Goal: Task Accomplishment & Management: Manage account settings

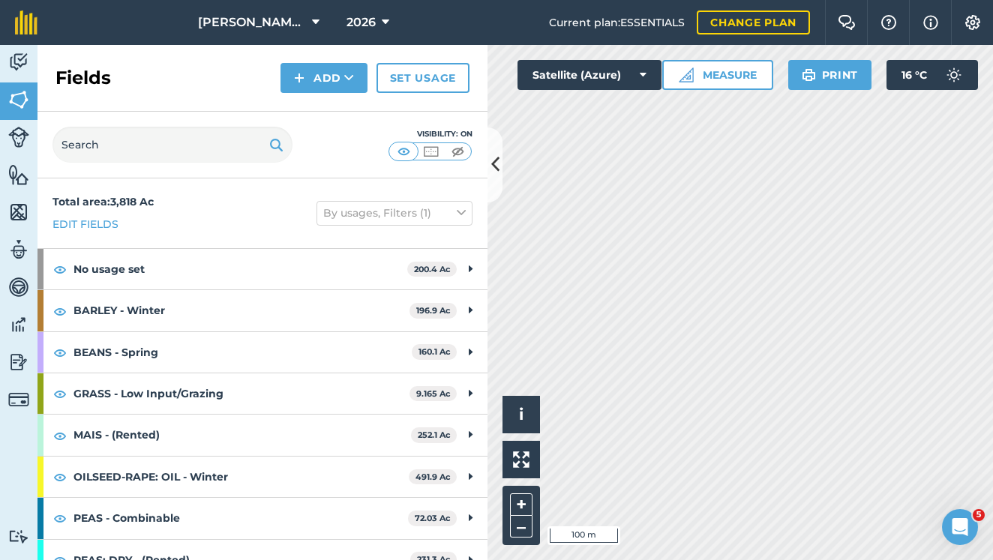
click at [492, 157] on icon at bounding box center [495, 164] width 8 height 26
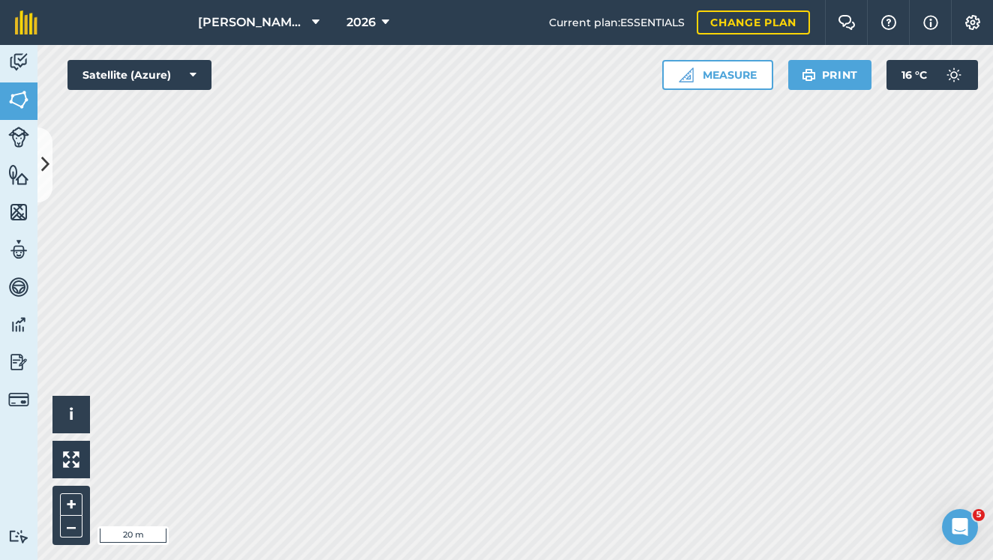
click at [10, 184] on img at bounding box center [18, 174] width 21 height 22
click at [44, 160] on icon at bounding box center [45, 164] width 8 height 26
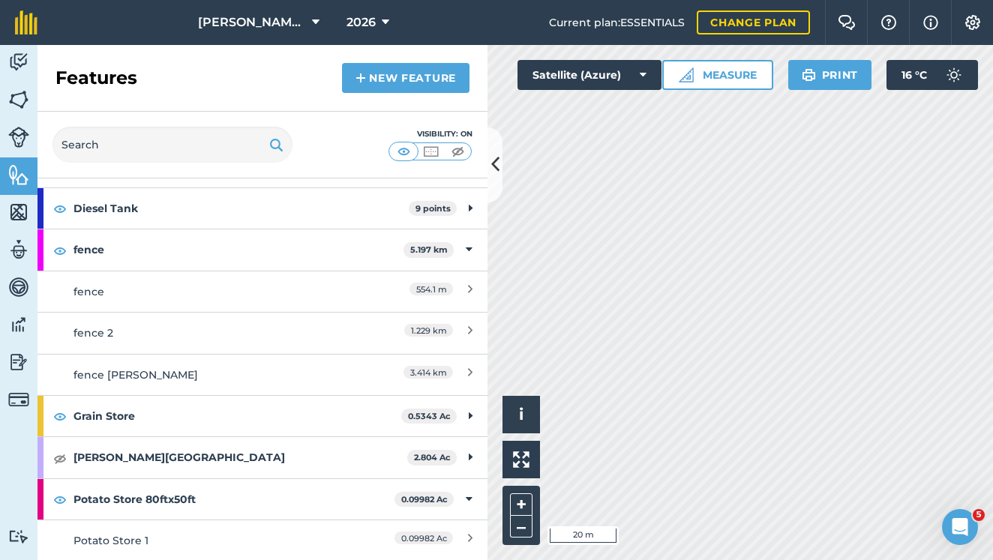
scroll to position [35, 0]
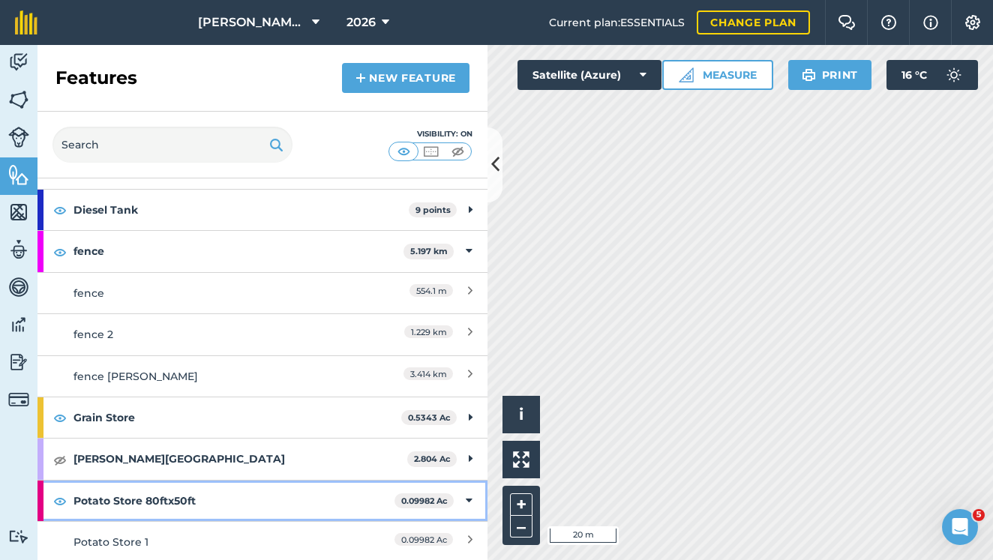
click at [382, 499] on strong "Potato Store 80ftx50ft" at bounding box center [233, 501] width 321 height 40
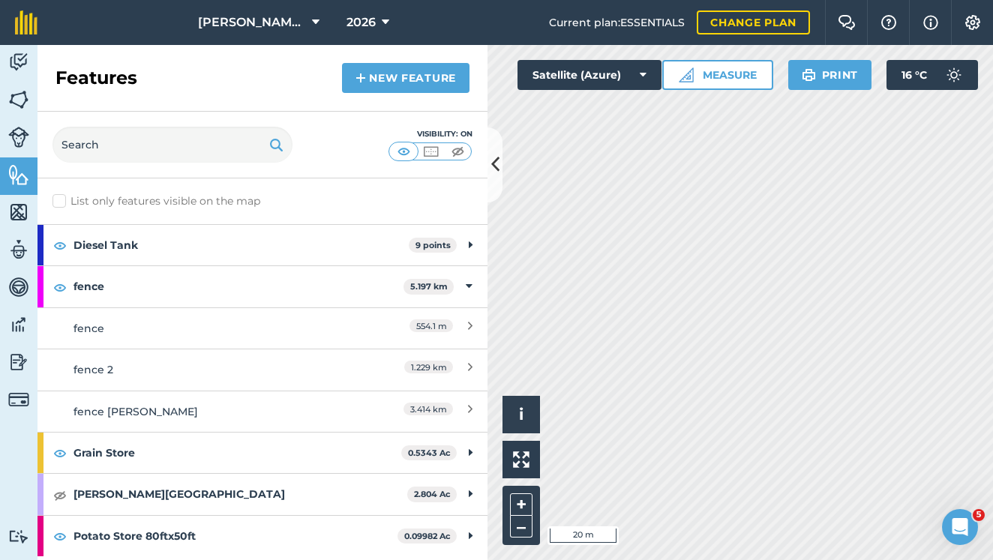
click at [977, 34] on button "Settings" at bounding box center [972, 22] width 42 height 45
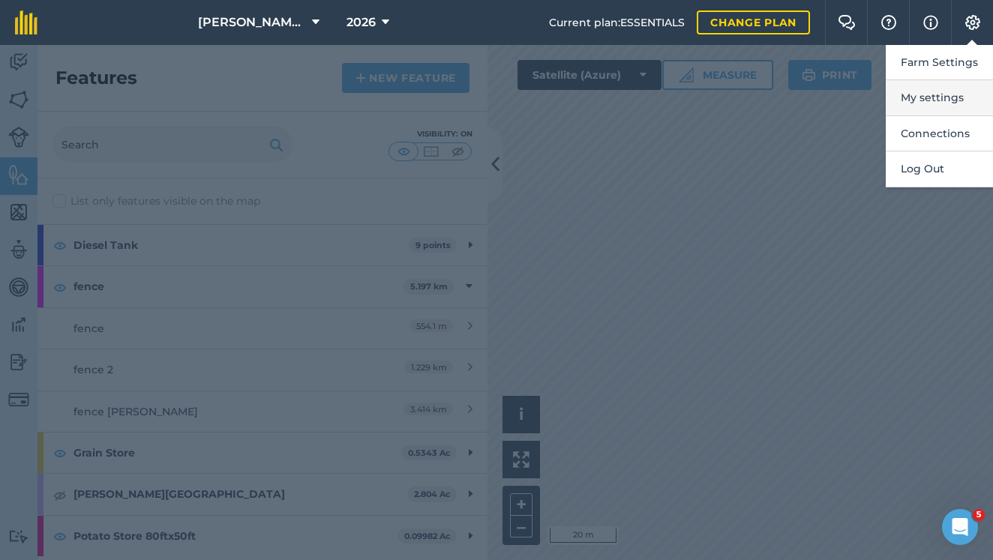
click at [934, 103] on button "My settings" at bounding box center [938, 97] width 107 height 35
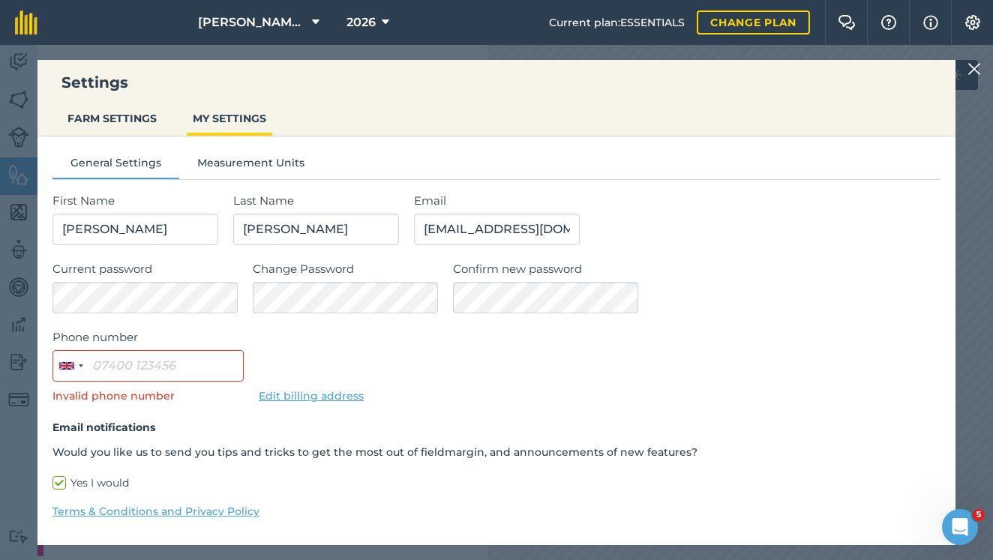
click at [143, 110] on button "FARM SETTINGS" at bounding box center [111, 118] width 101 height 28
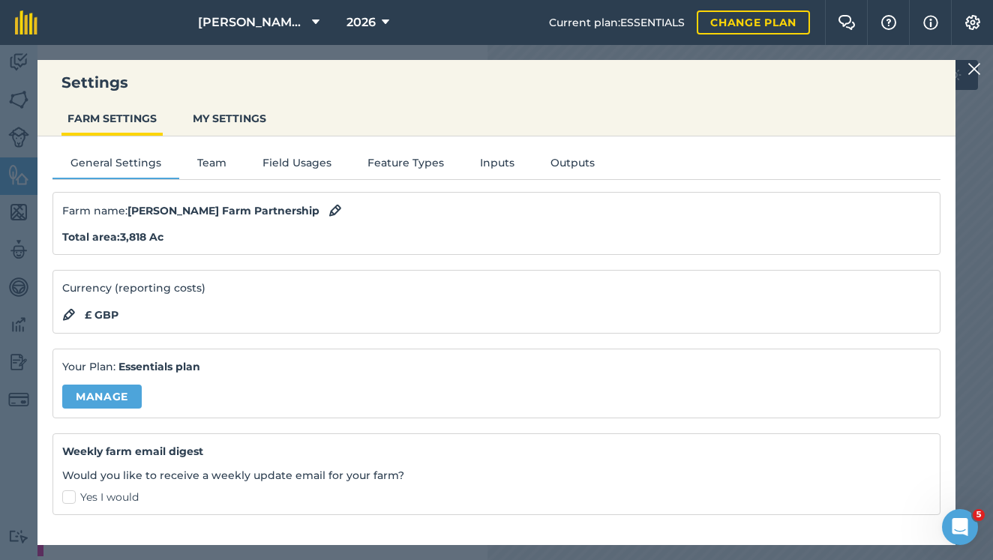
click at [301, 161] on button "Field Usages" at bounding box center [296, 165] width 105 height 22
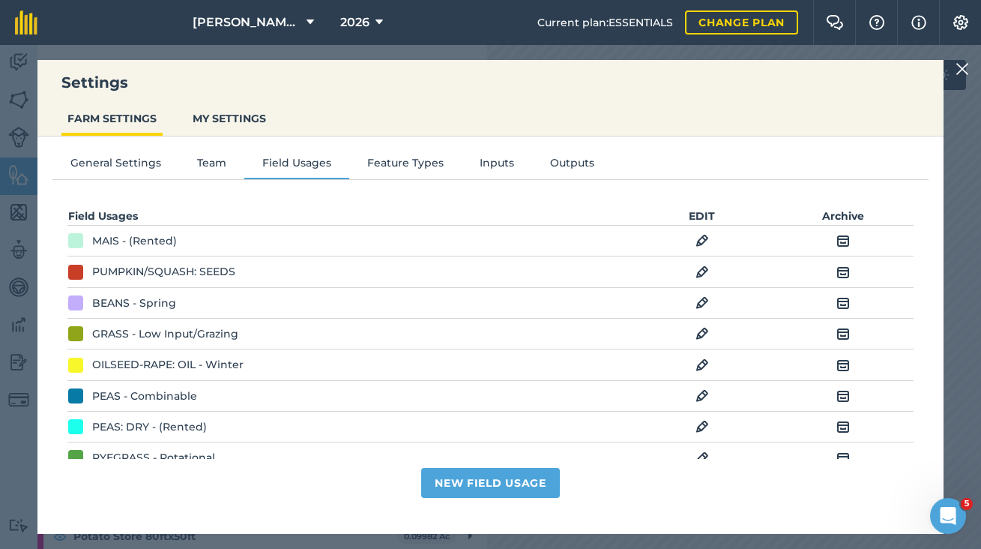
click at [376, 162] on button "Feature Types" at bounding box center [405, 165] width 112 height 22
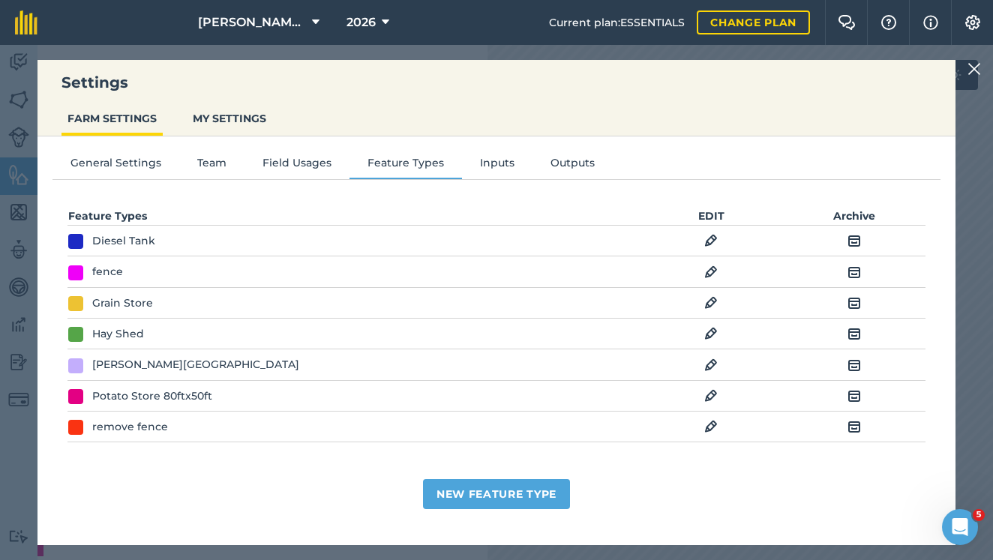
click at [711, 395] on img at bounding box center [710, 396] width 13 height 18
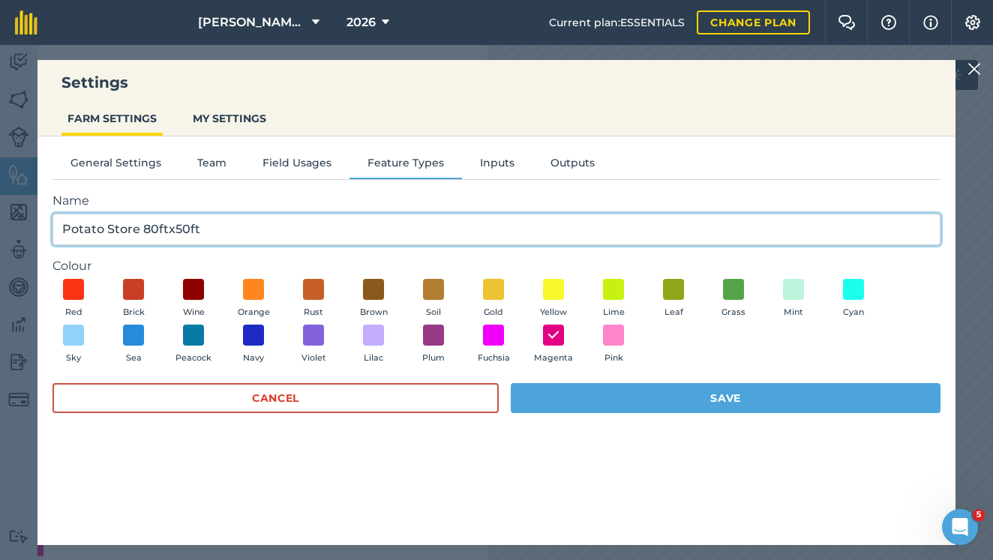
drag, startPoint x: 140, startPoint y: 224, endPoint x: 354, endPoint y: 283, distance: 221.5
click at [349, 282] on form "Name Potato Store 80ftx50ft Colour Red Brick Wine Orange Rust Brown Soil Gold Y…" at bounding box center [496, 310] width 888 height 236
type input "Potato Store"
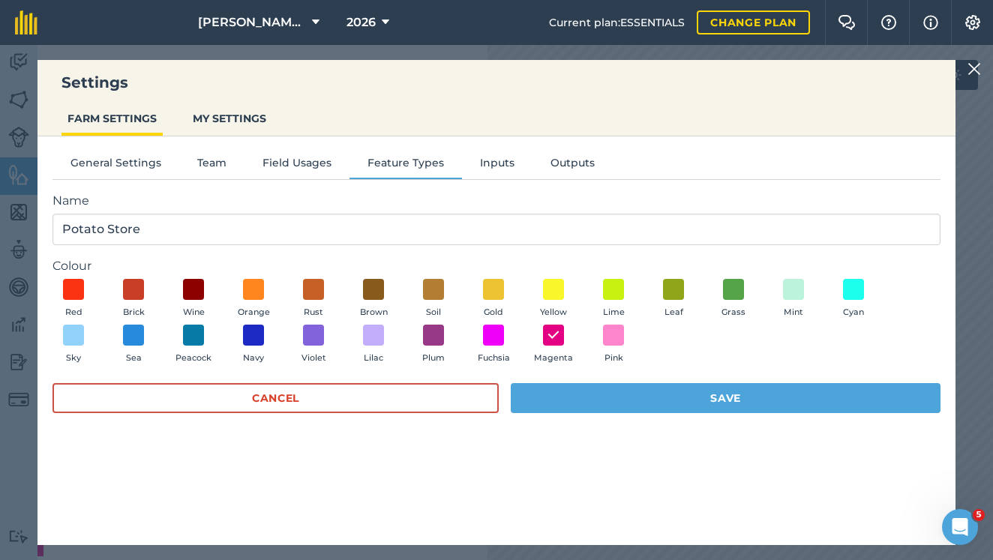
click at [743, 393] on button "Save" at bounding box center [726, 398] width 430 height 30
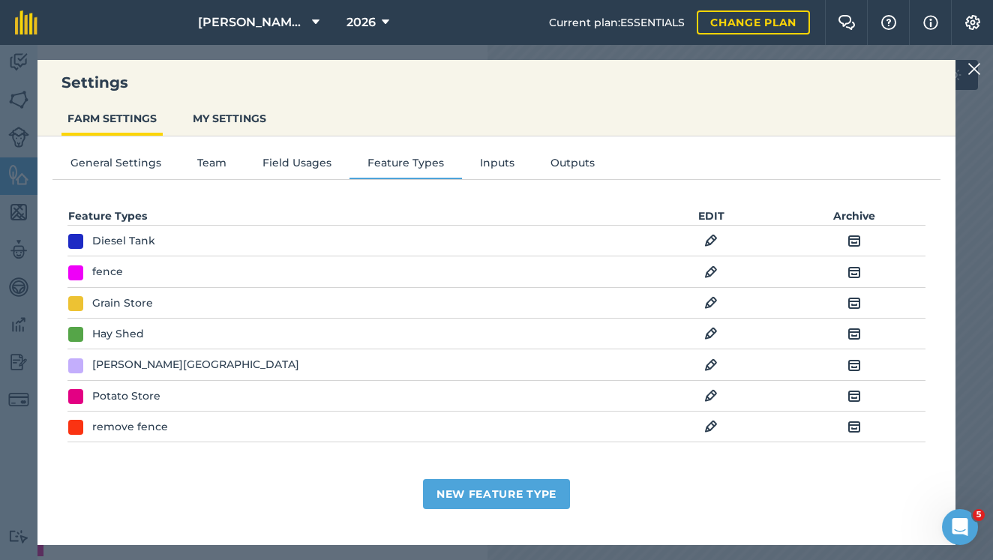
click at [975, 77] on img at bounding box center [973, 69] width 13 height 18
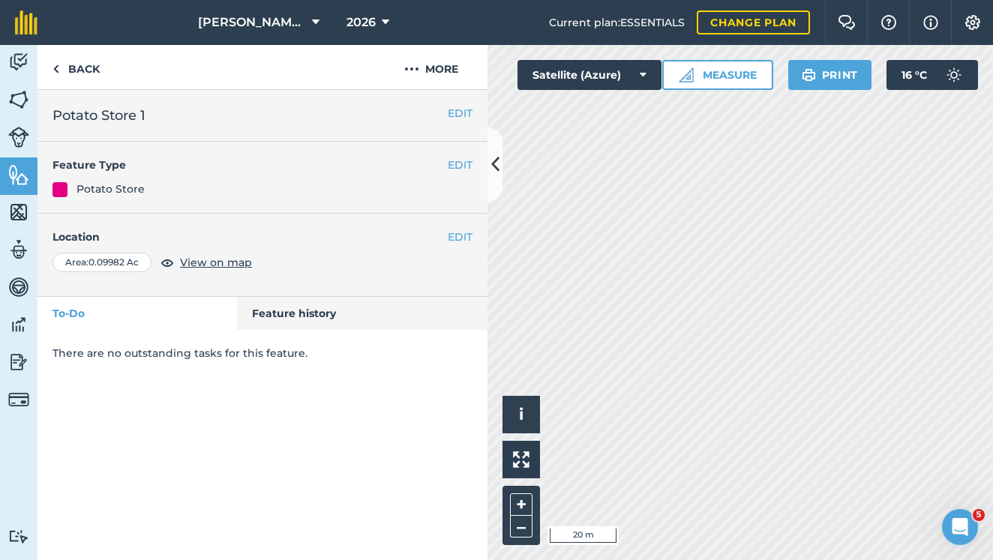
click at [463, 107] on button "EDIT" at bounding box center [460, 113] width 25 height 16
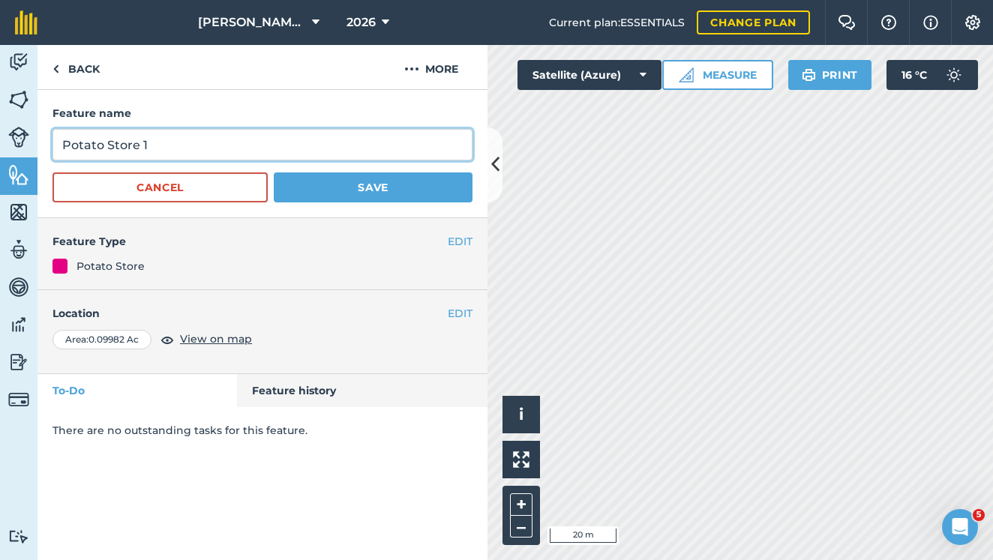
click at [313, 143] on input "Potato Store 1" at bounding box center [262, 144] width 420 height 31
click at [151, 139] on input "Potato Store 1 80x50ft" at bounding box center [262, 144] width 420 height 31
click at [225, 133] on input "Potato Store 1 (80x50ft" at bounding box center [262, 144] width 420 height 31
click at [212, 141] on input "Potato Store 1 (80x50ft" at bounding box center [262, 144] width 420 height 31
type input "Potato Store 1 (80x50ft)"
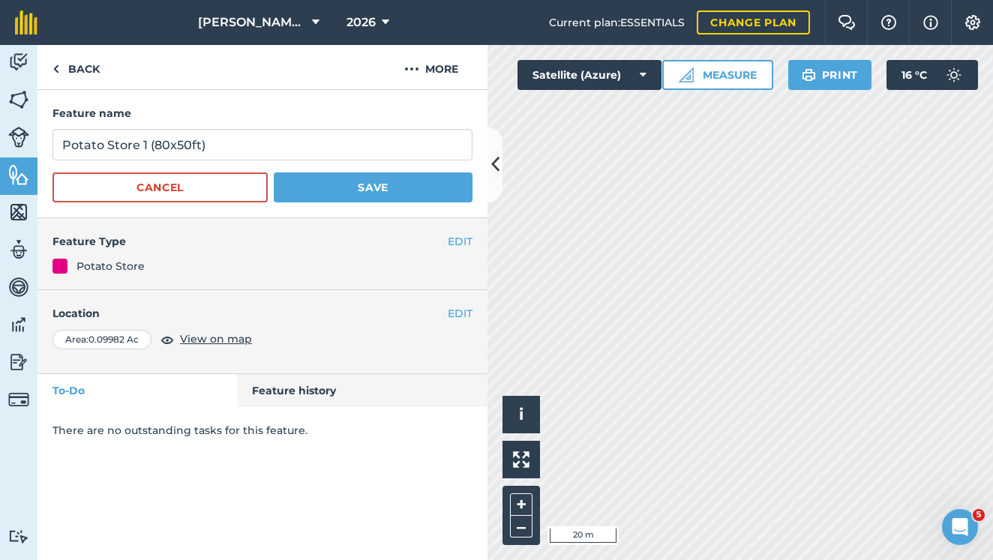
click at [333, 194] on button "Save" at bounding box center [373, 187] width 199 height 30
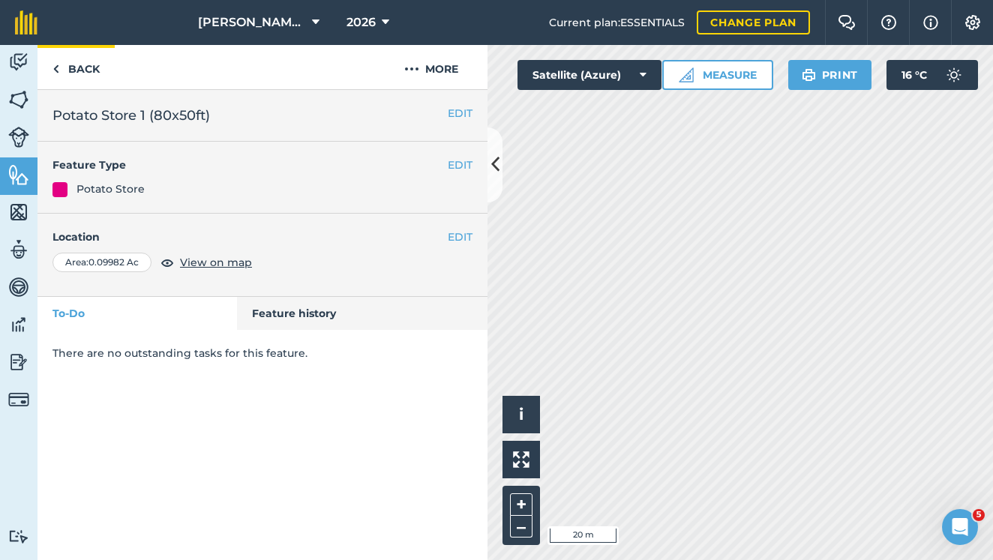
click at [88, 75] on link "Back" at bounding box center [75, 67] width 77 height 44
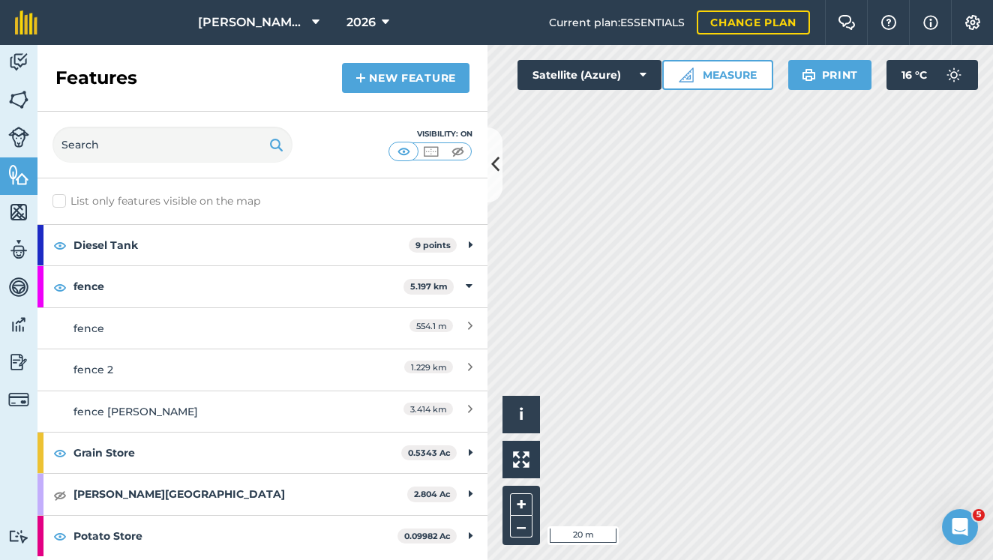
click at [697, 64] on button "Measure" at bounding box center [717, 75] width 111 height 30
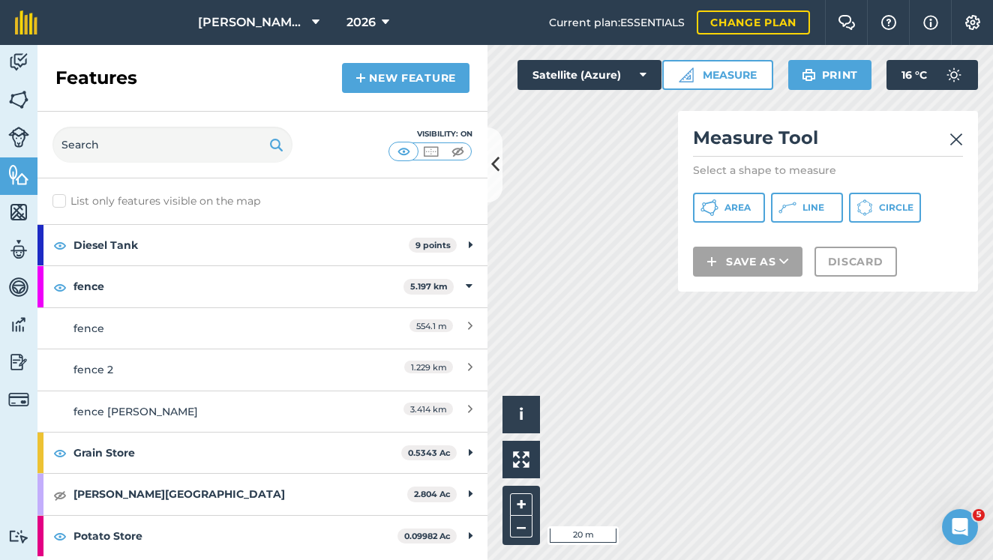
click at [733, 203] on span "Area" at bounding box center [737, 208] width 26 height 12
click at [957, 136] on img at bounding box center [955, 139] width 13 height 18
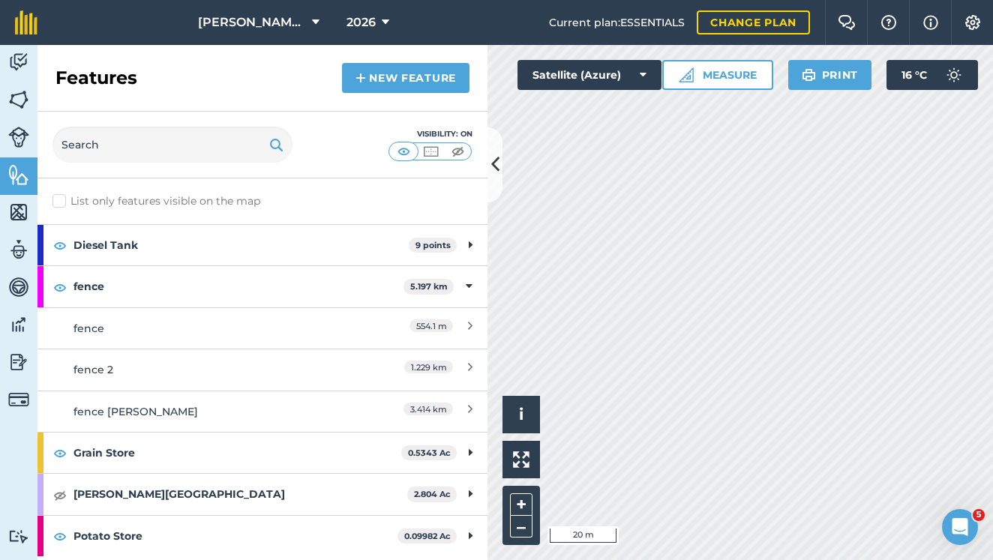
click at [480, 154] on div "Visibility: On" at bounding box center [262, 145] width 450 height 67
click at [487, 153] on div "Visibility: On" at bounding box center [262, 145] width 450 height 67
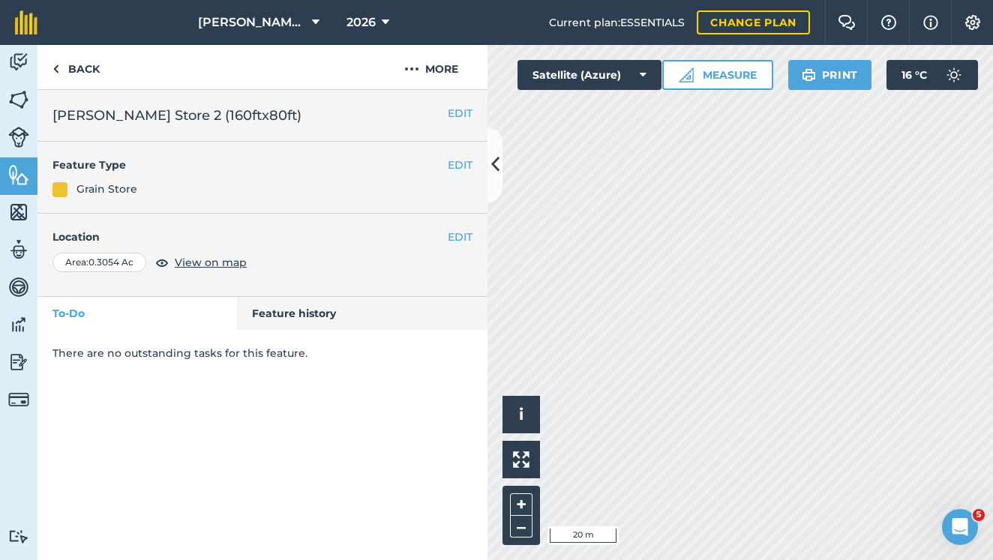
click at [502, 156] on button at bounding box center [494, 164] width 15 height 75
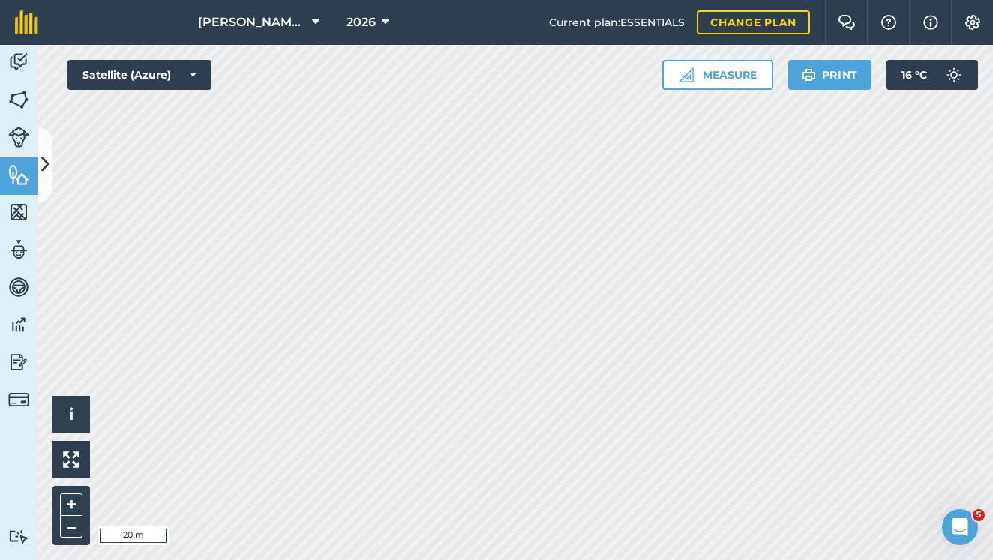
click at [712, 69] on button "Measure" at bounding box center [717, 75] width 111 height 30
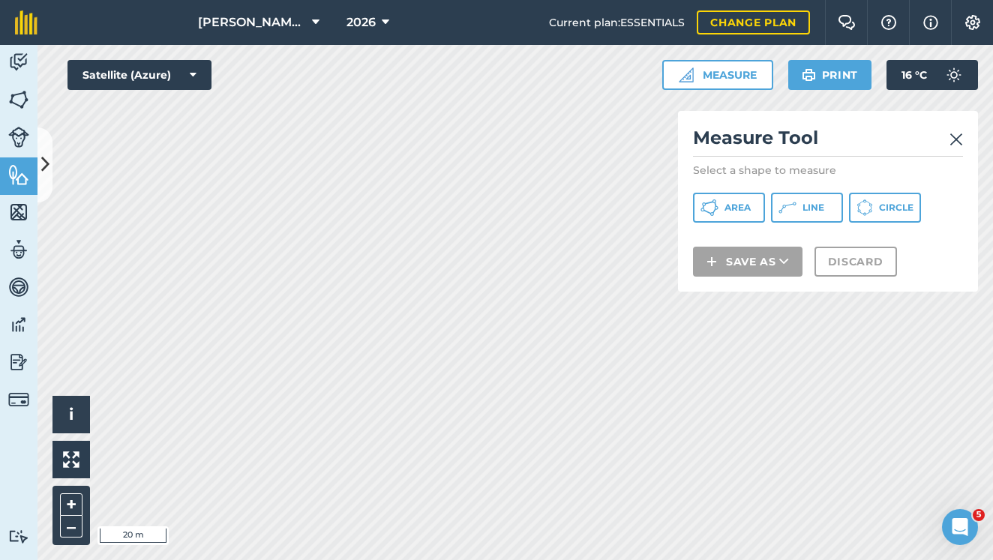
click at [807, 204] on span "Line" at bounding box center [813, 208] width 22 height 12
click at [730, 208] on span "Area" at bounding box center [737, 208] width 26 height 12
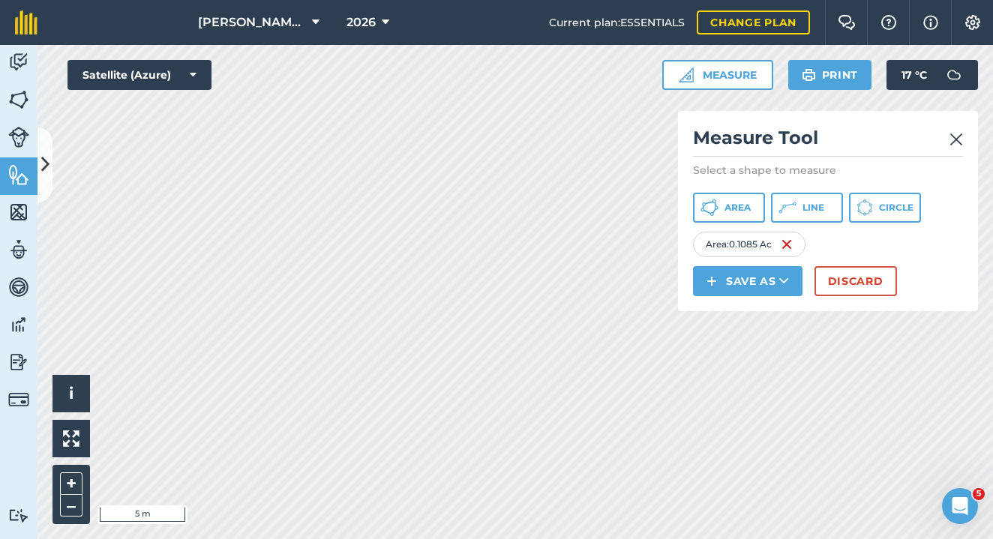
click at [762, 286] on button "Save as" at bounding box center [747, 281] width 109 height 30
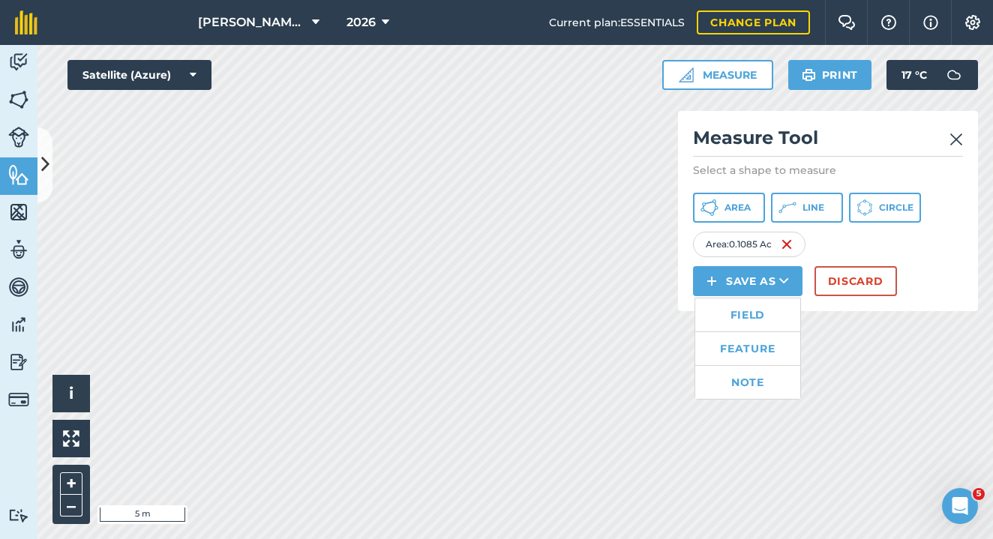
click at [746, 361] on link "Feature" at bounding box center [747, 348] width 105 height 33
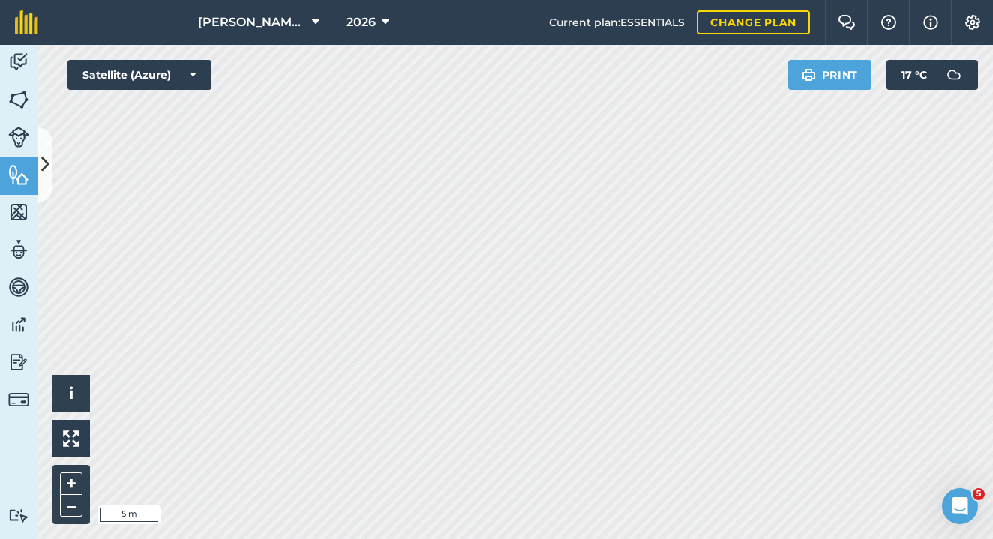
click at [48, 154] on icon at bounding box center [45, 164] width 8 height 26
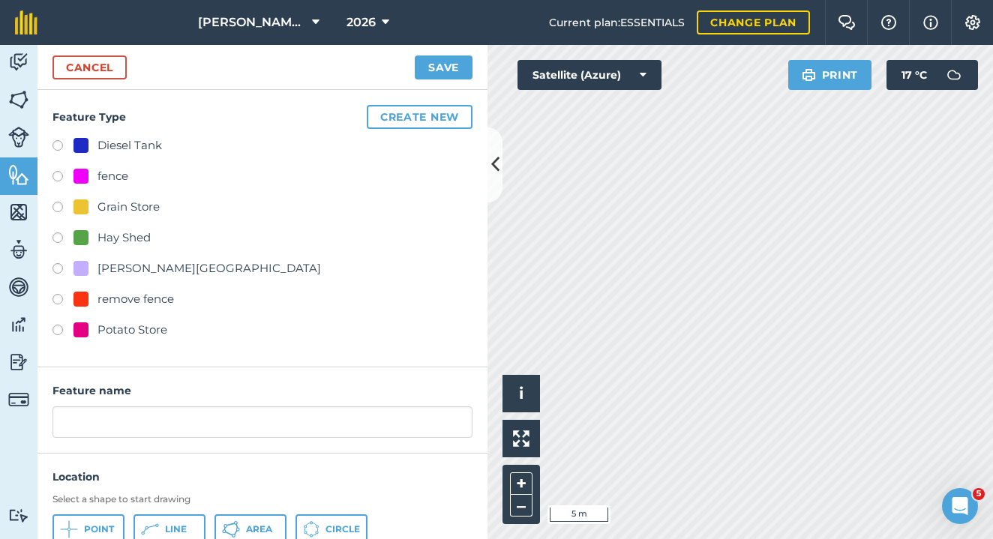
click at [57, 325] on label at bounding box center [62, 332] width 21 height 15
radio input "true"
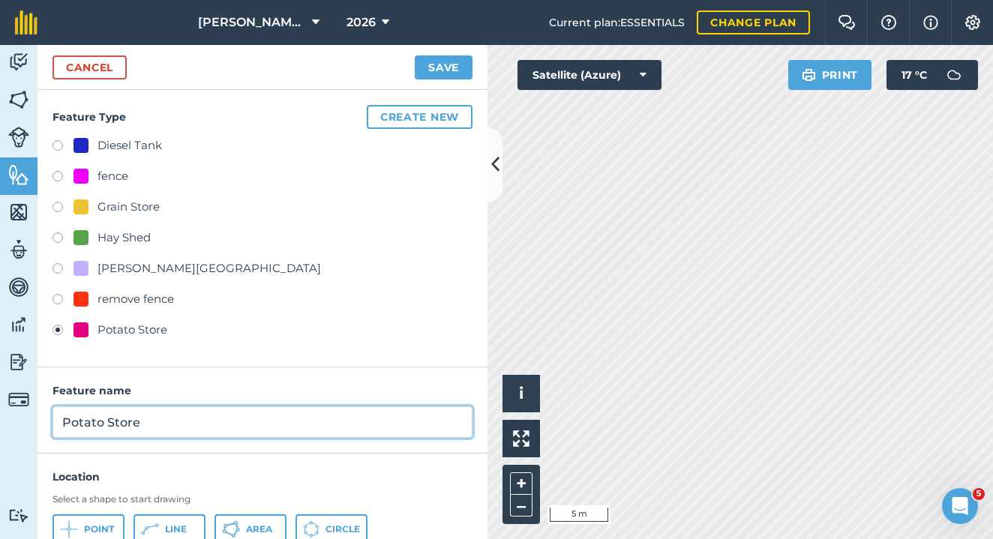
click at [167, 412] on input "Potato Store" at bounding box center [262, 421] width 420 height 31
click at [214, 415] on input "Potato Store" at bounding box center [262, 421] width 420 height 31
type input "Potato Store (80x50ft)"
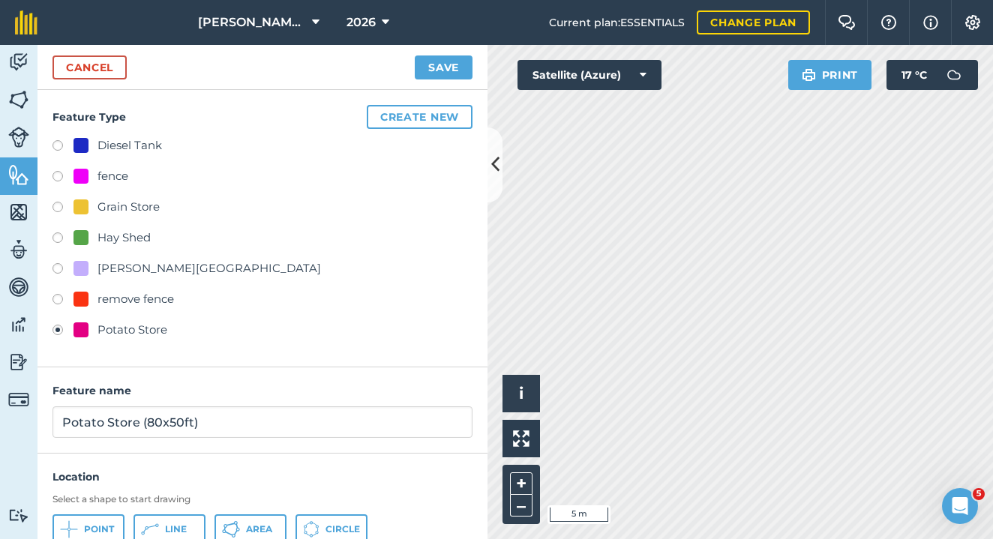
click at [437, 72] on button "Save" at bounding box center [444, 67] width 58 height 24
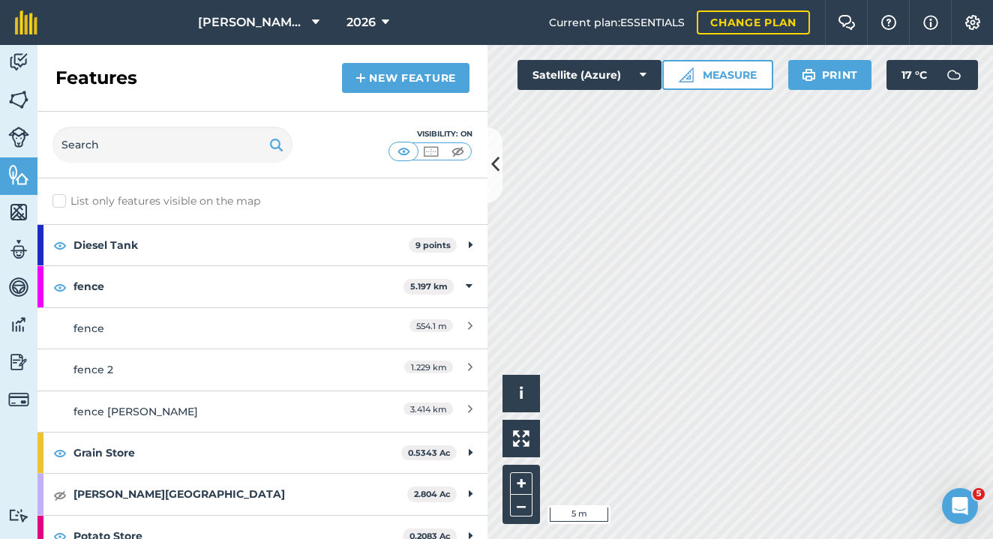
click at [498, 169] on icon at bounding box center [495, 164] width 8 height 26
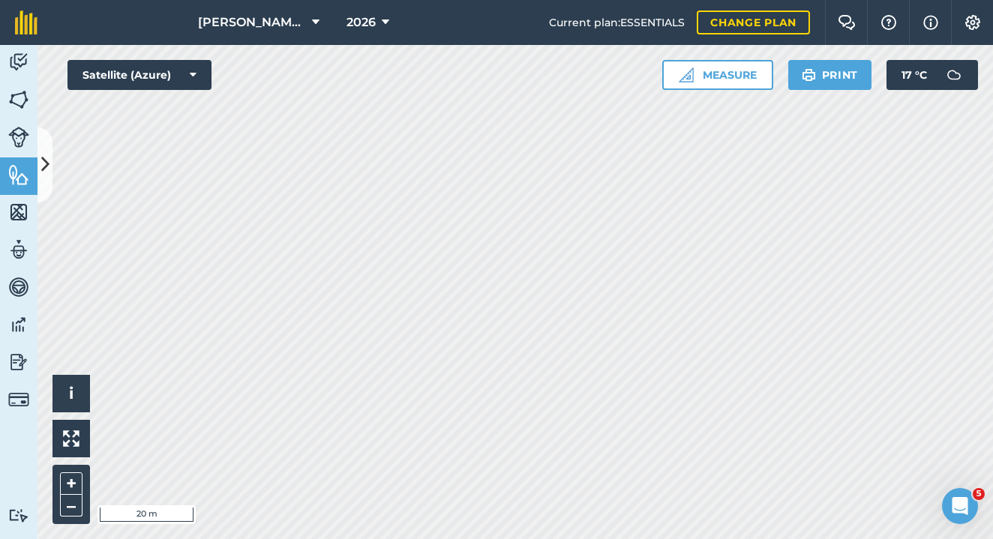
click at [47, 172] on icon at bounding box center [45, 164] width 8 height 26
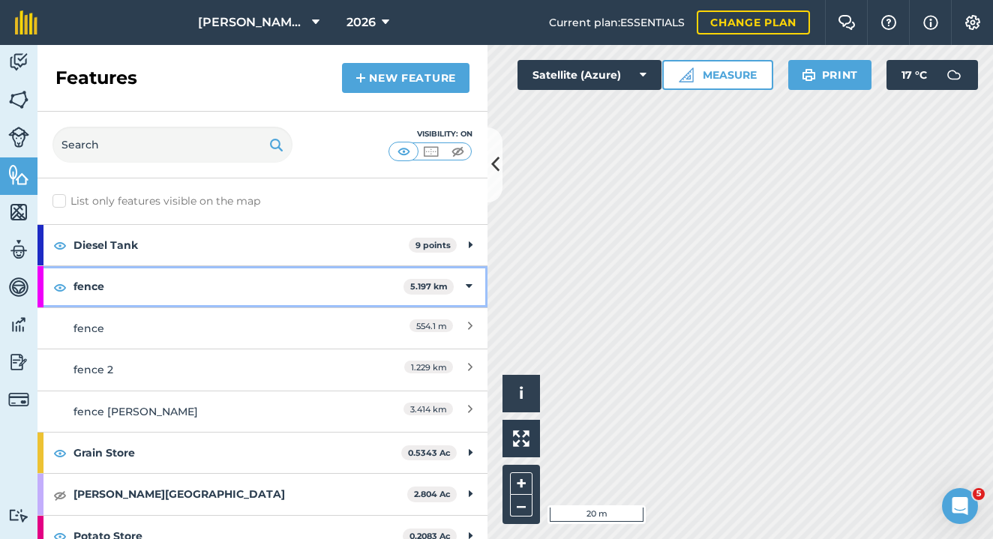
click at [451, 285] on div "fence 5.197 km" at bounding box center [262, 286] width 450 height 40
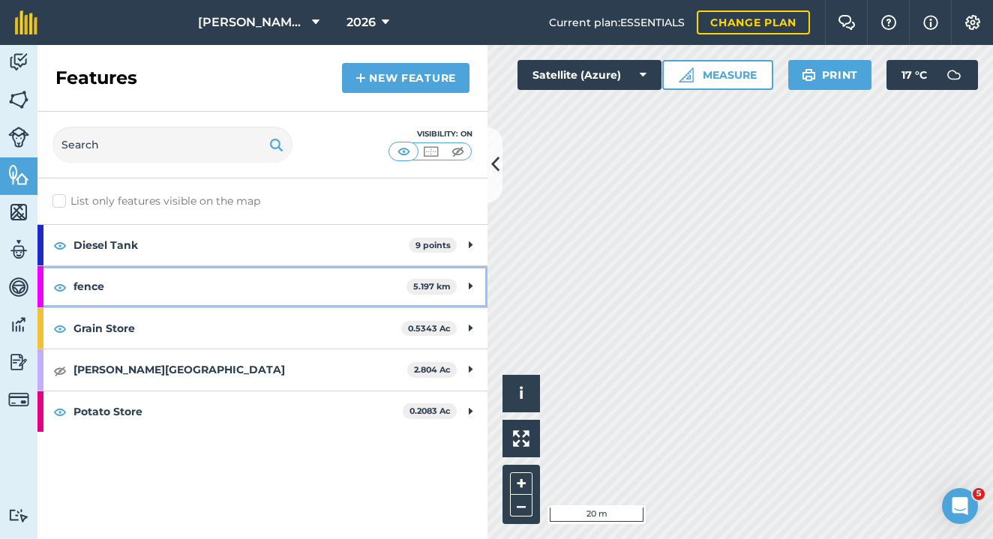
click at [461, 286] on div "fence 5.197 km" at bounding box center [262, 286] width 450 height 40
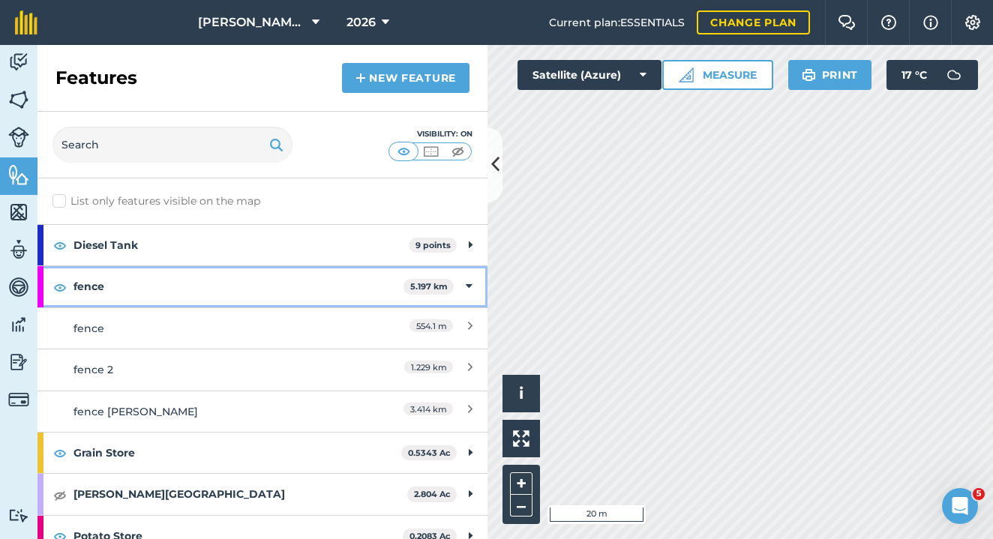
click at [461, 286] on div "fence 5.197 km" at bounding box center [262, 286] width 450 height 40
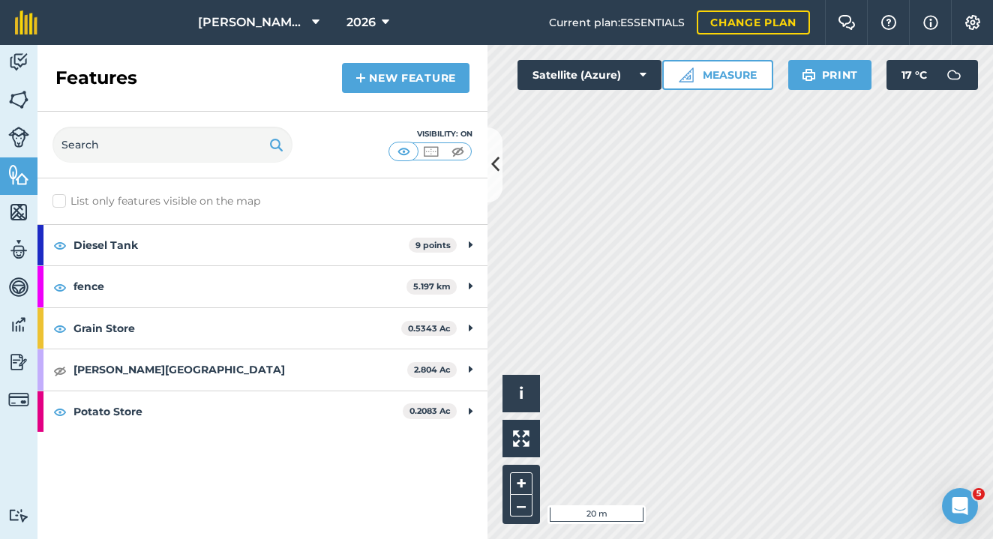
click at [962, 25] on button "Settings" at bounding box center [972, 22] width 42 height 45
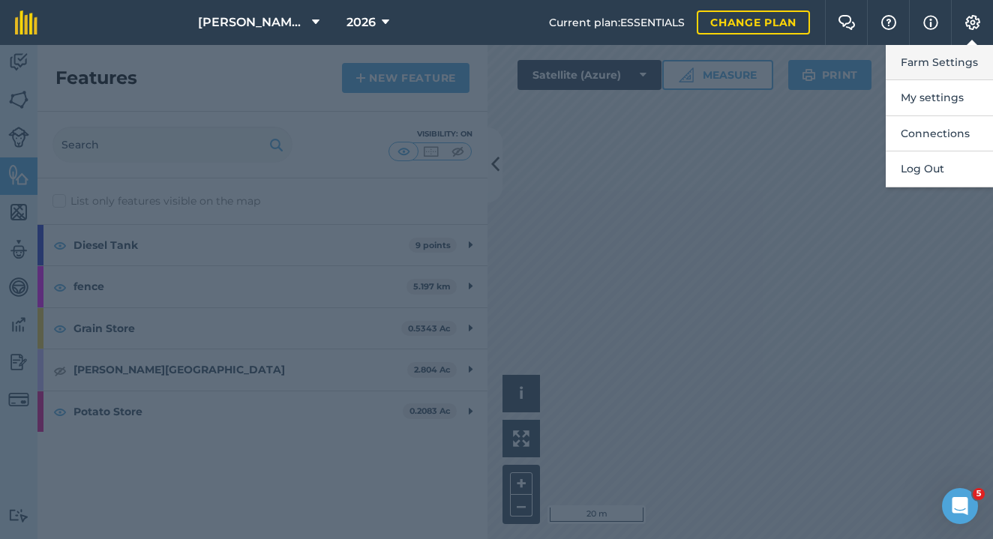
click at [928, 76] on button "Farm Settings" at bounding box center [938, 62] width 107 height 35
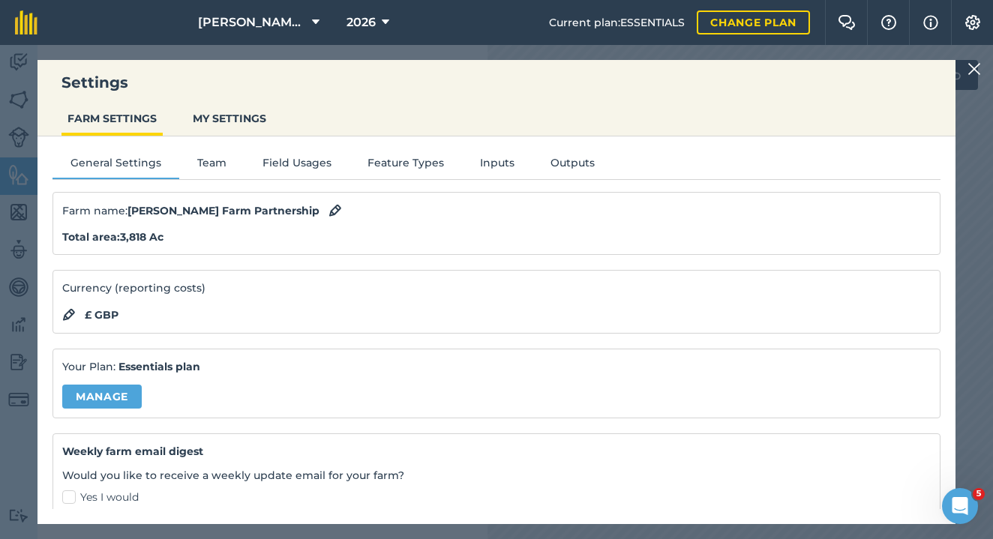
click at [379, 167] on button "Feature Types" at bounding box center [405, 165] width 112 height 22
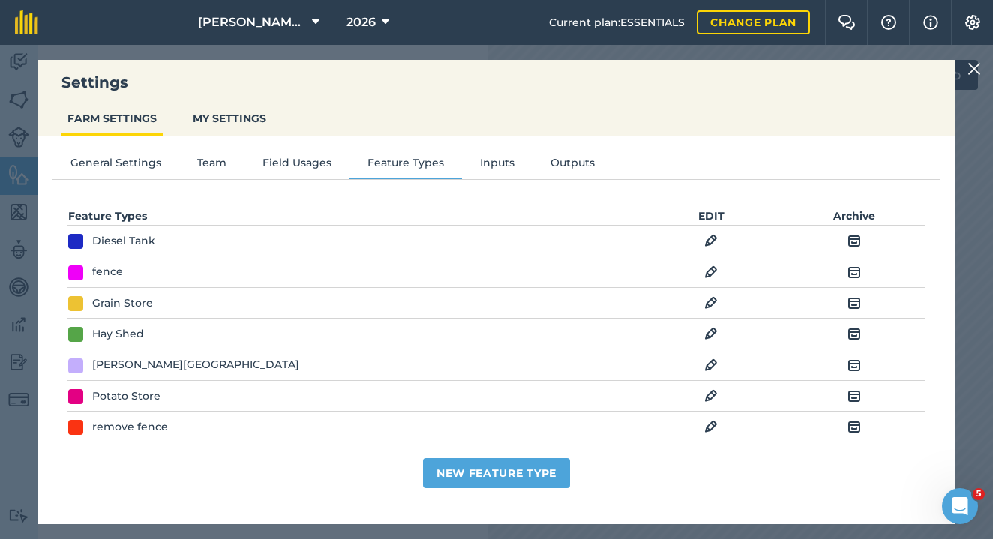
click at [847, 272] on img at bounding box center [853, 272] width 13 height 18
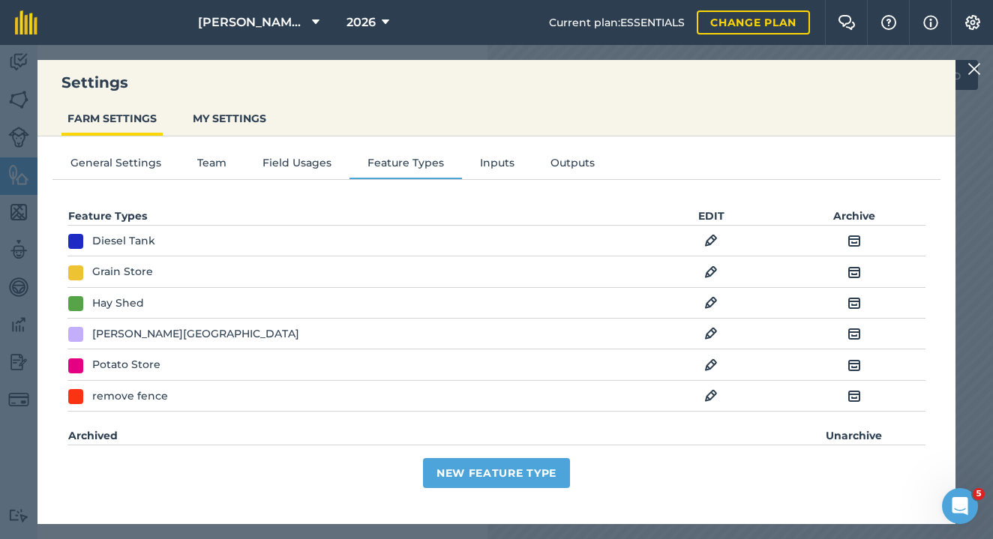
click at [847, 235] on img at bounding box center [853, 241] width 13 height 18
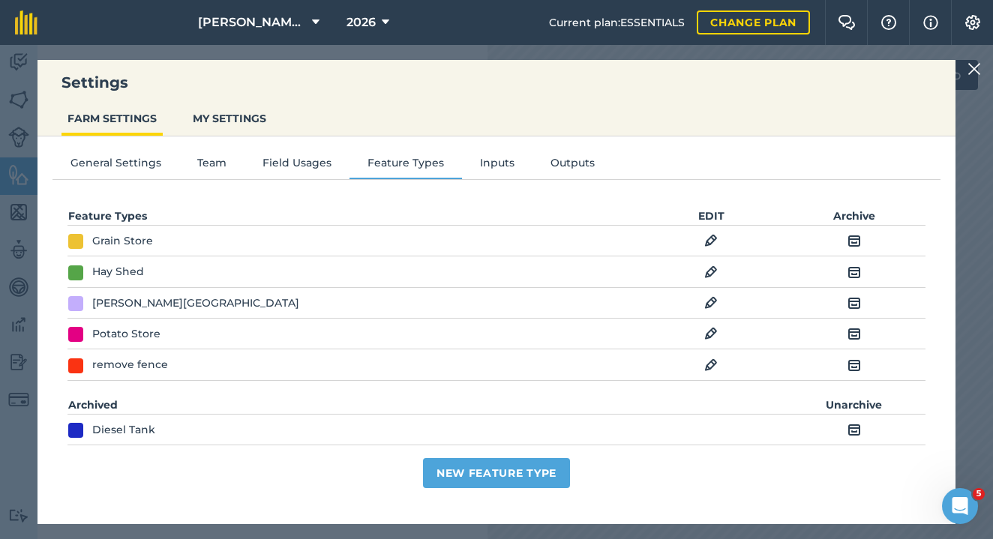
click at [847, 299] on img at bounding box center [853, 303] width 13 height 18
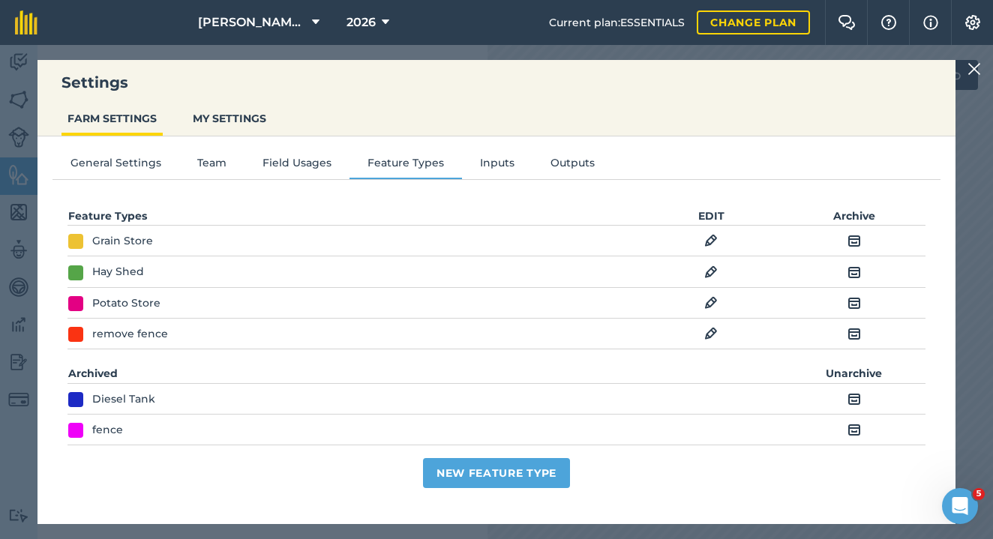
click at [694, 328] on td "EDIT" at bounding box center [711, 334] width 143 height 31
click at [704, 329] on img at bounding box center [710, 334] width 13 height 18
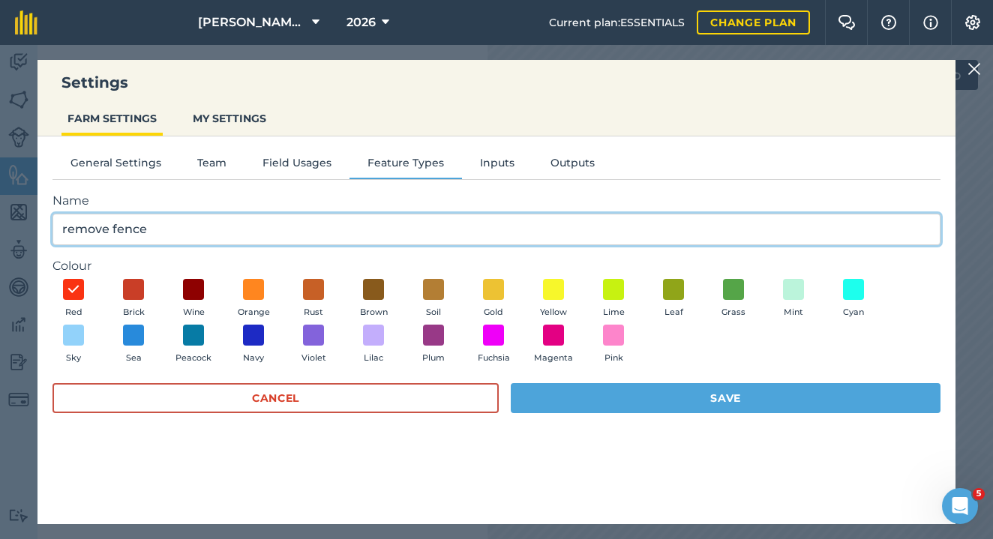
click at [96, 226] on input "remove fence" at bounding box center [496, 229] width 888 height 31
click at [88, 220] on input "fence" at bounding box center [496, 229] width 888 height 31
click at [87, 220] on input "fence" at bounding box center [496, 229] width 888 height 31
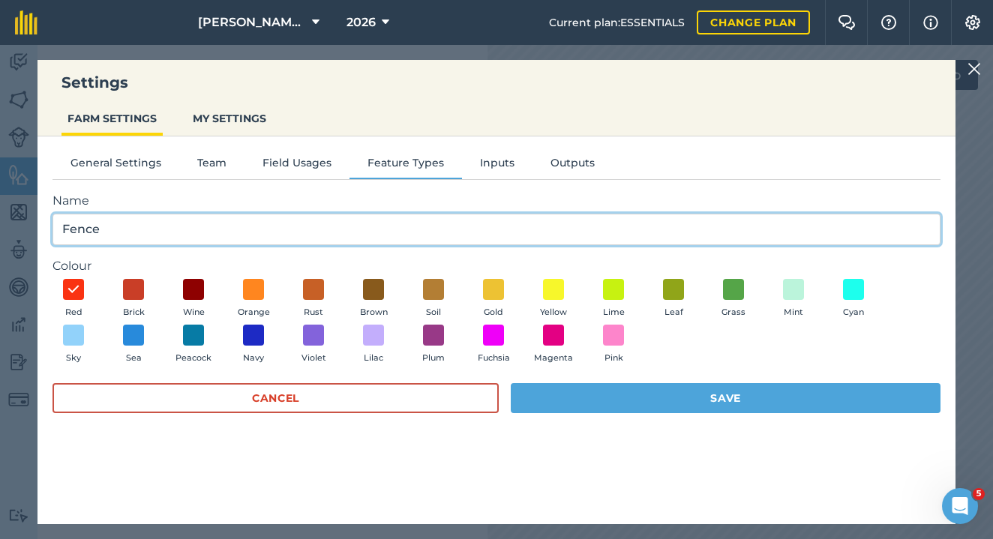
type input "Fence"
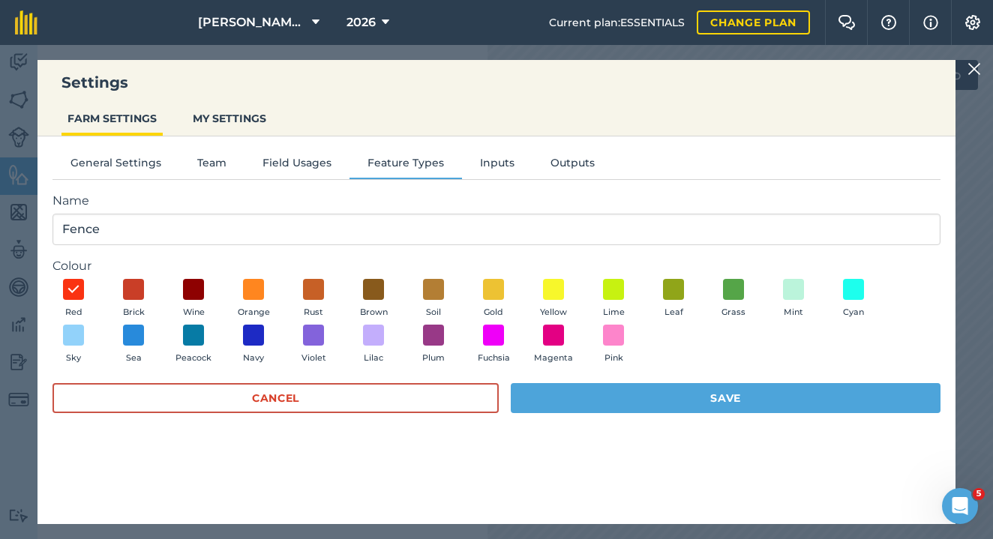
click at [676, 399] on button "Save" at bounding box center [726, 398] width 430 height 30
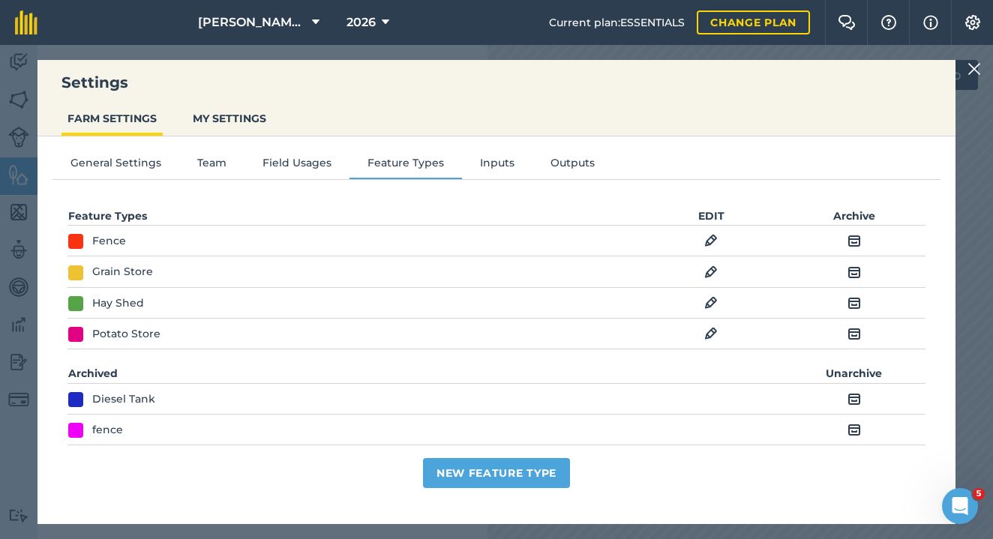
click at [977, 73] on img at bounding box center [973, 69] width 13 height 18
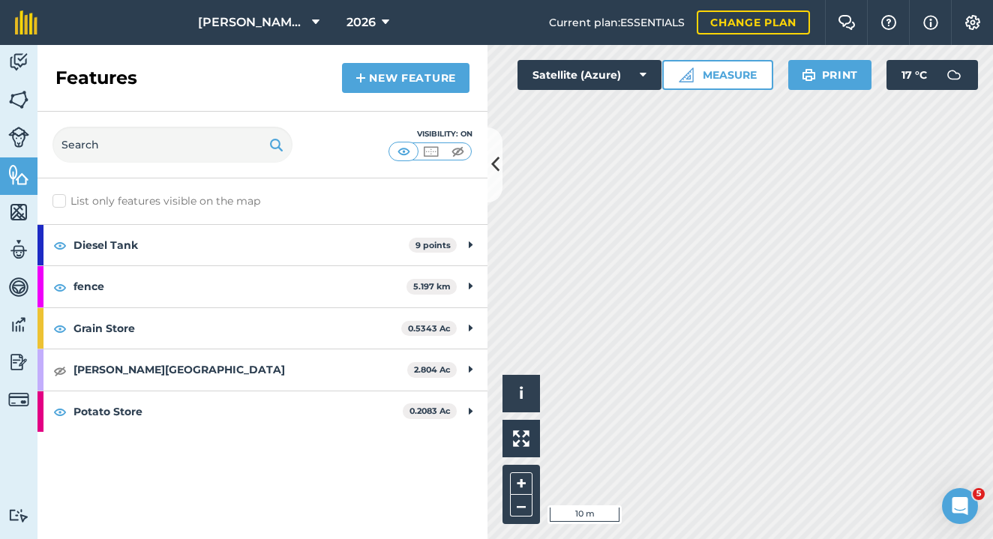
click at [405, 79] on link "New feature" at bounding box center [405, 78] width 127 height 30
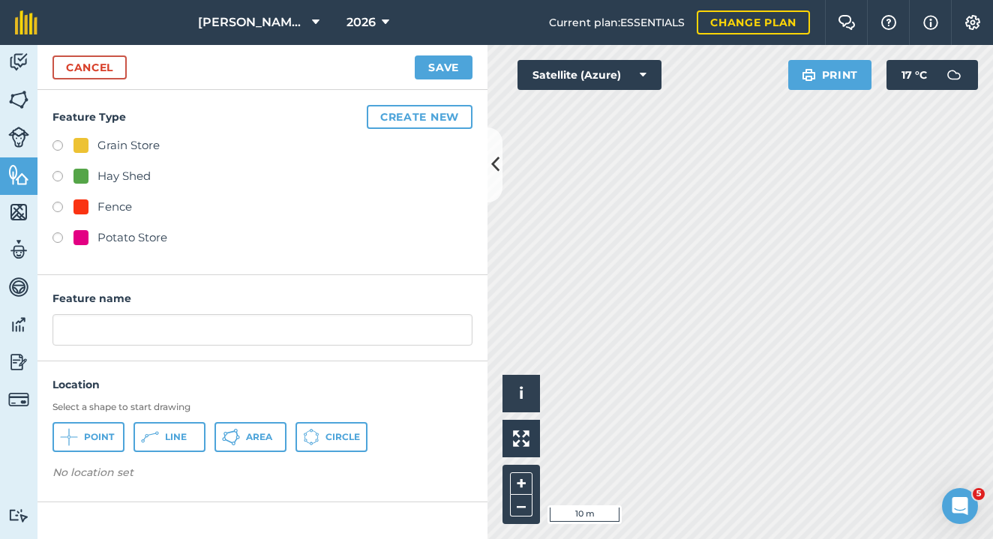
click at [249, 439] on span "Area" at bounding box center [259, 437] width 26 height 12
click at [431, 119] on button "Create new" at bounding box center [420, 117] width 106 height 24
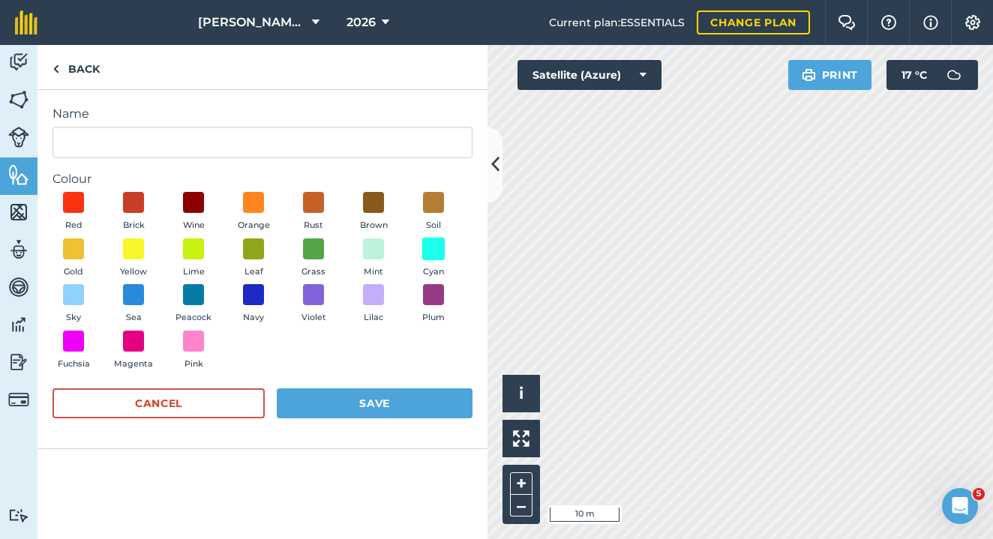
click at [436, 247] on span at bounding box center [433, 248] width 23 height 23
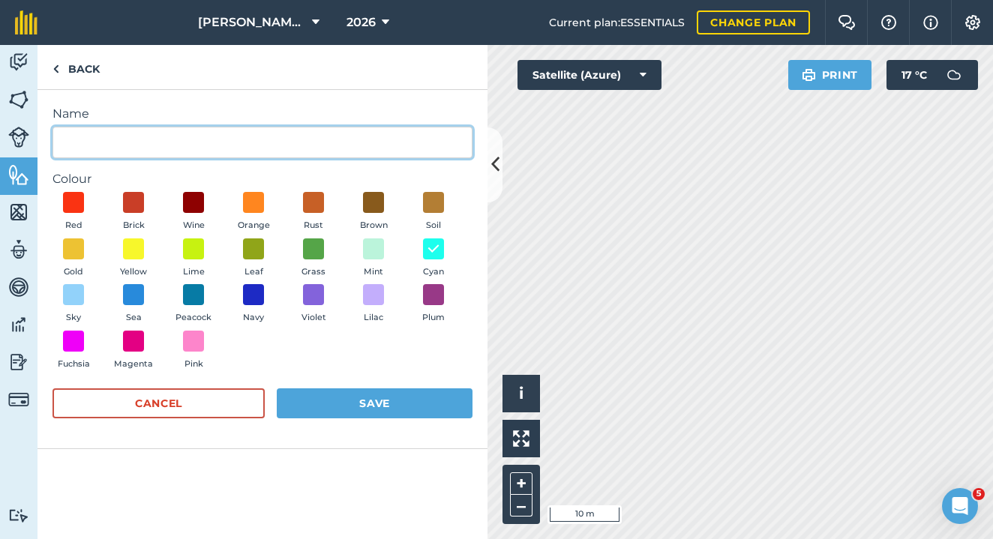
click at [155, 153] on input "Name" at bounding box center [262, 142] width 420 height 31
type input "Machinery Shed"
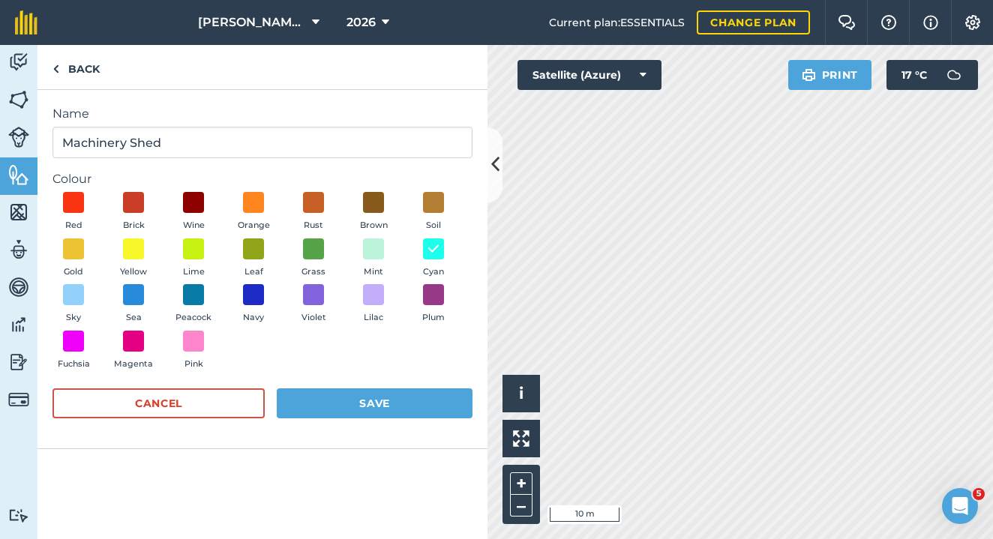
click at [370, 396] on button "Save" at bounding box center [375, 403] width 196 height 30
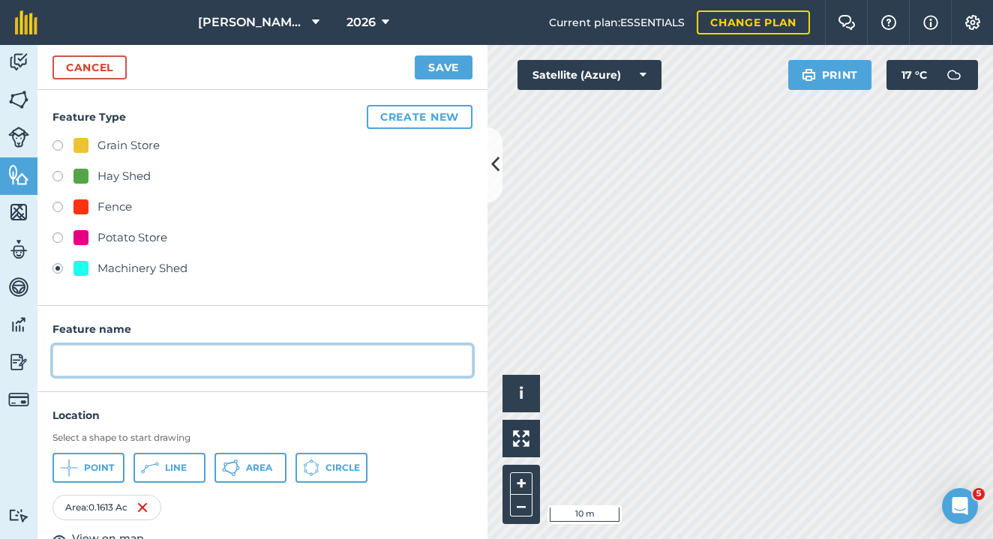
click at [97, 356] on input "text" at bounding box center [262, 360] width 420 height 31
type input "105ftx70ft"
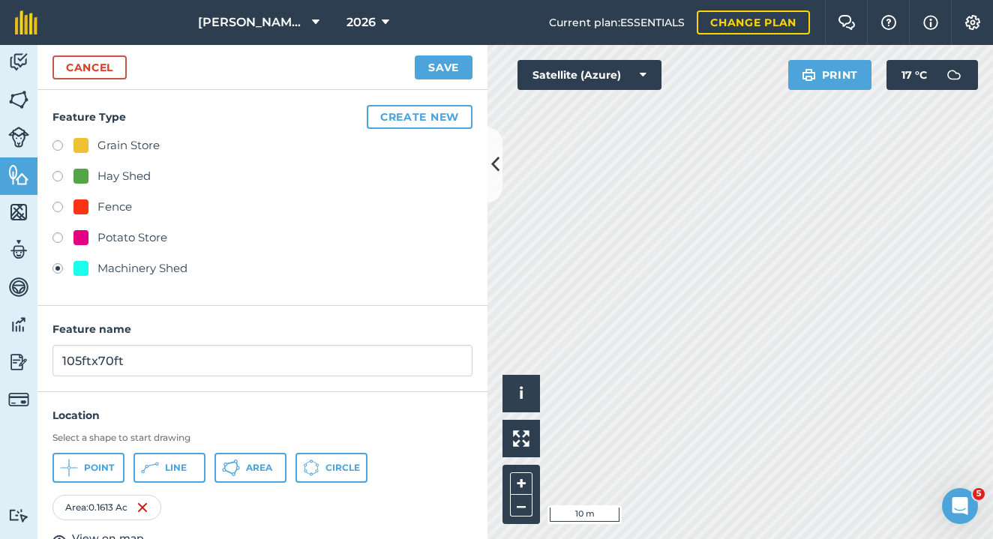
click at [434, 64] on button "Save" at bounding box center [444, 67] width 58 height 24
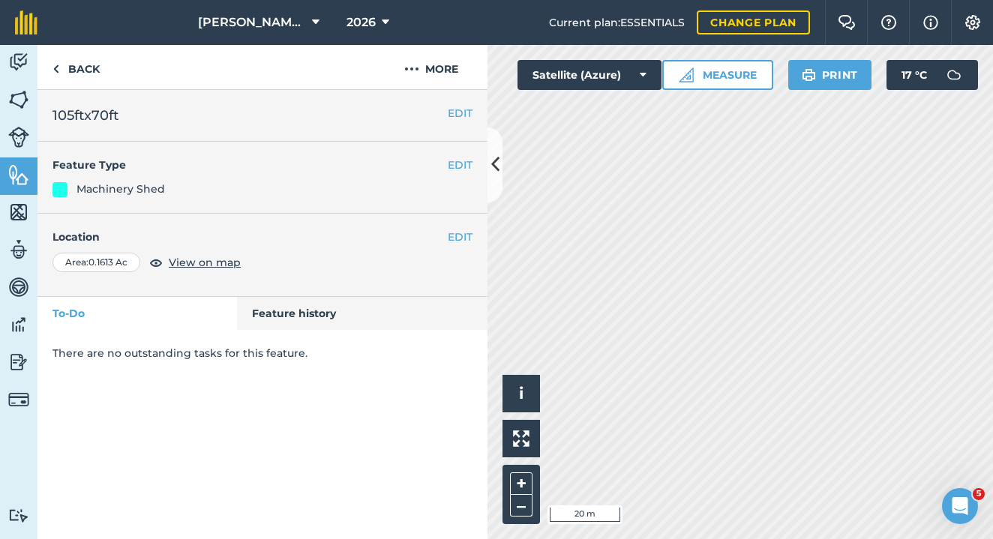
click at [457, 111] on button "EDIT" at bounding box center [460, 113] width 25 height 16
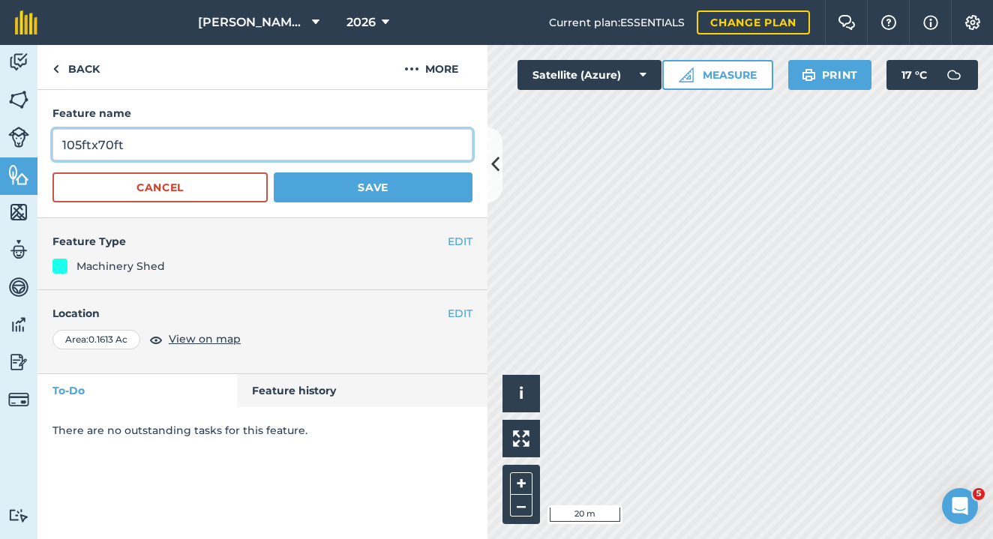
click at [64, 142] on input "105ftx70ft" at bounding box center [262, 144] width 420 height 31
type input "Machinery Shed 105ftx70ft"
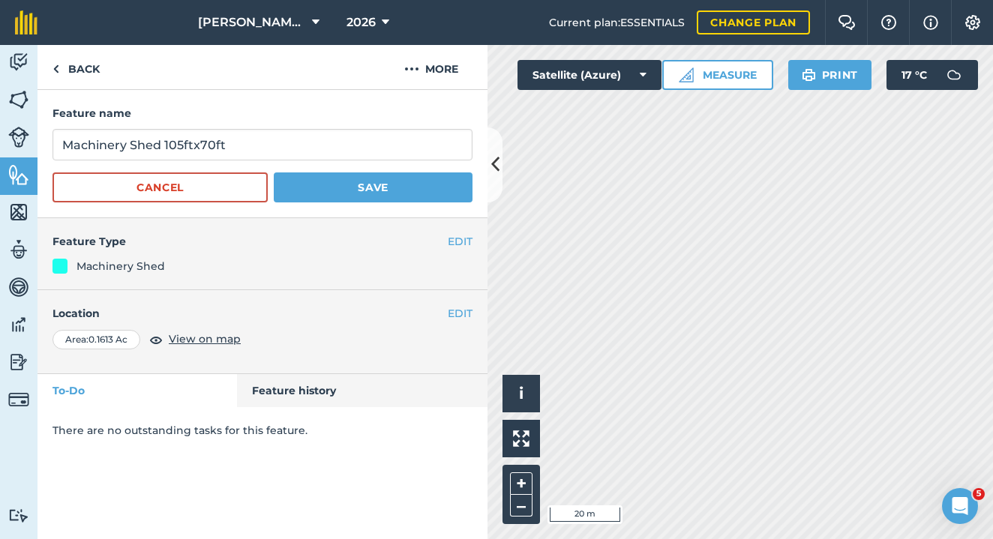
click at [393, 182] on button "Save" at bounding box center [373, 187] width 199 height 30
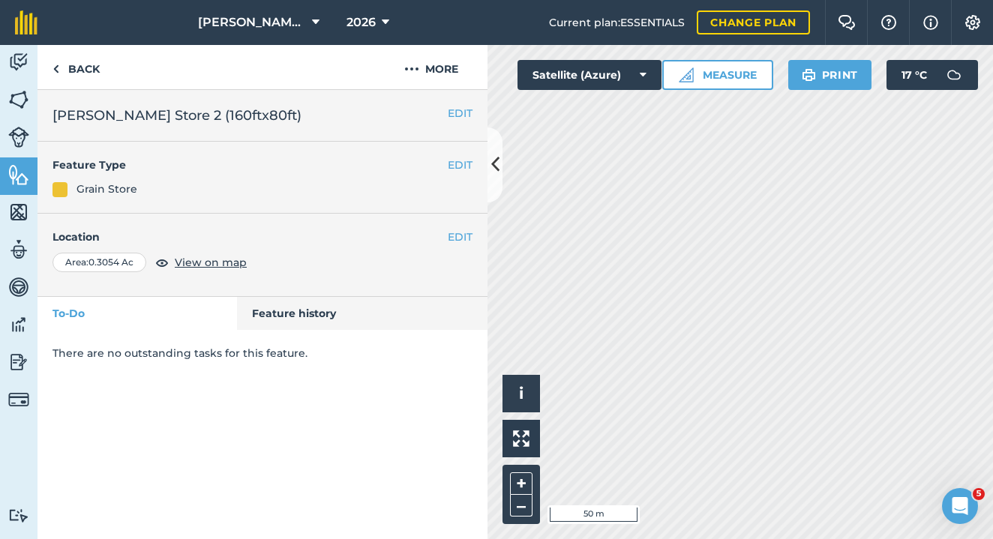
click at [458, 165] on button "EDIT" at bounding box center [460, 165] width 25 height 16
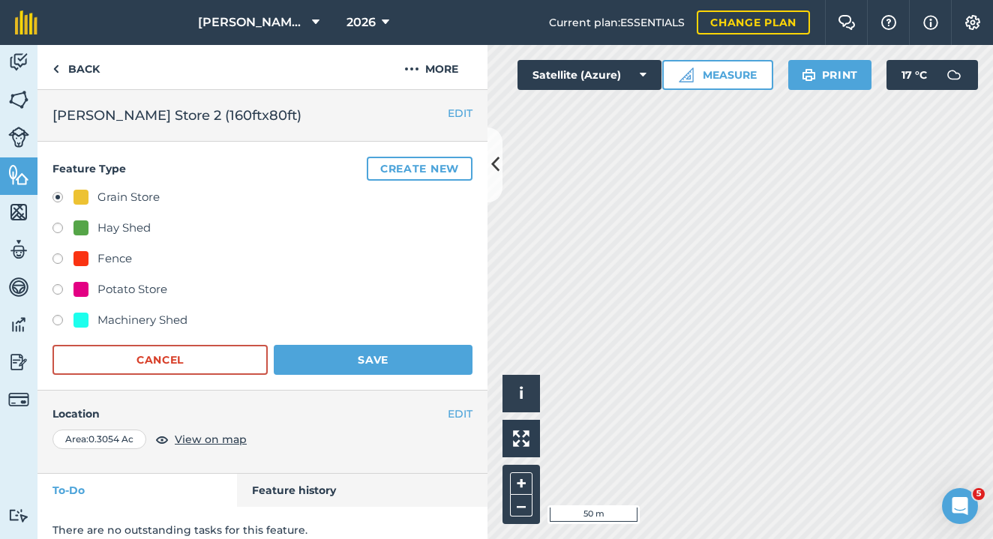
click at [973, 19] on img at bounding box center [972, 22] width 18 height 15
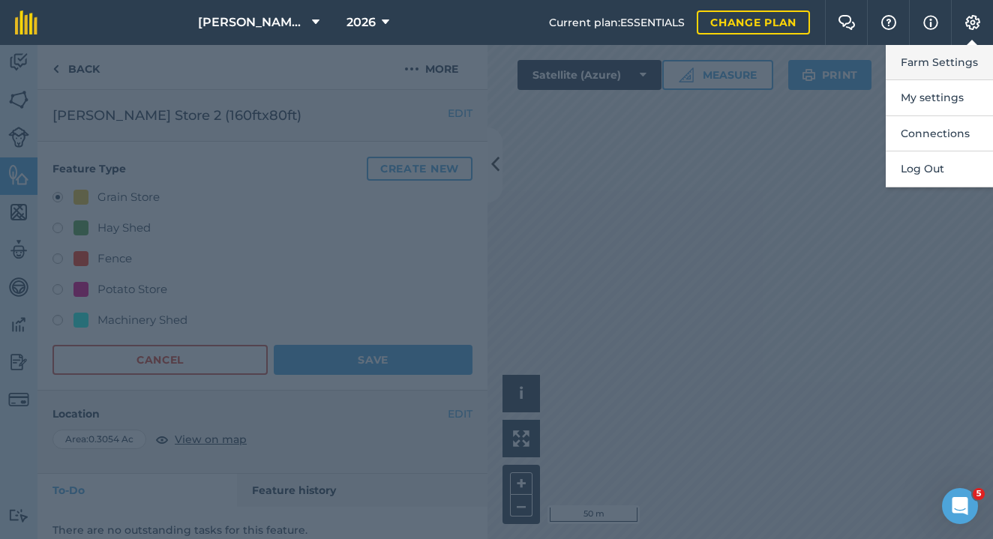
click at [941, 57] on button "Farm Settings" at bounding box center [938, 62] width 107 height 35
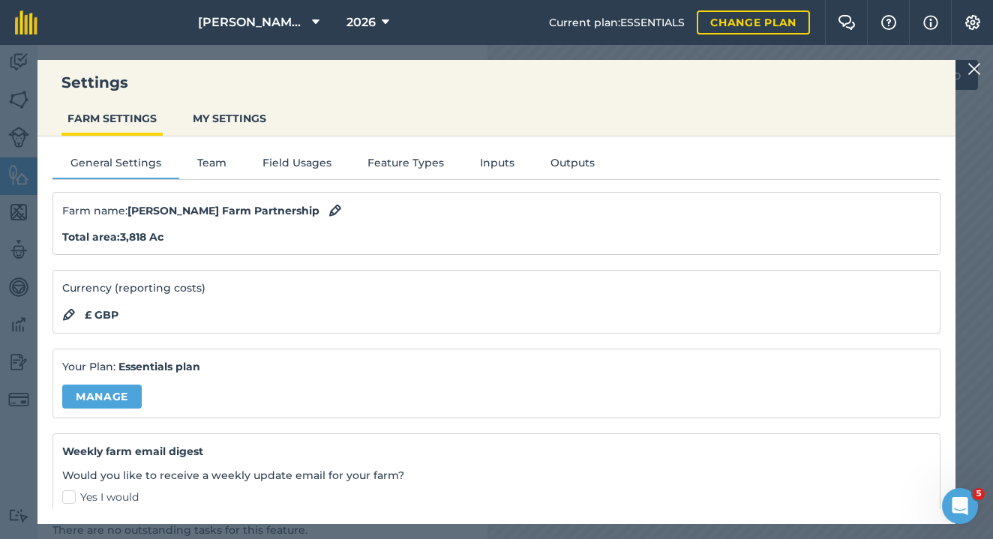
click at [364, 160] on button "Feature Types" at bounding box center [405, 165] width 112 height 22
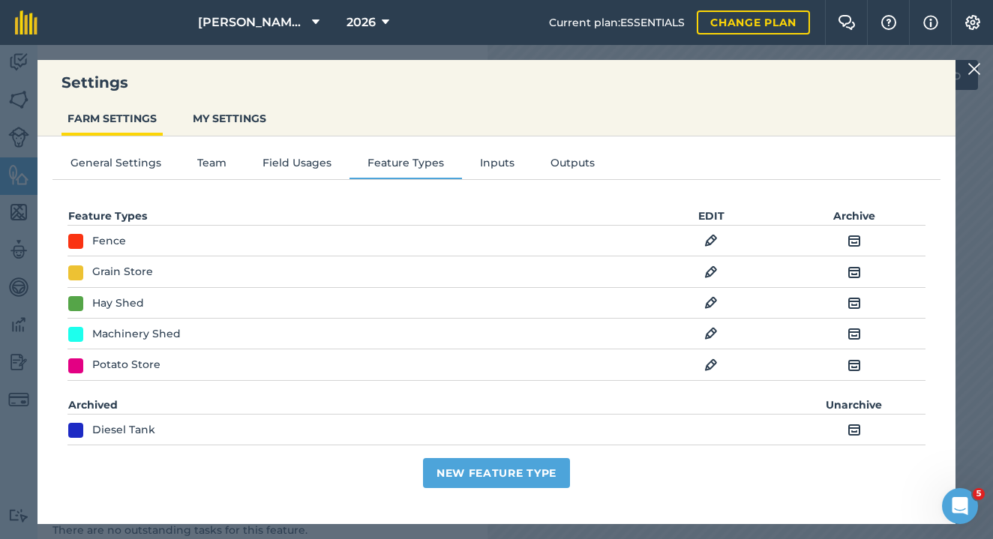
click at [704, 273] on img at bounding box center [710, 272] width 13 height 18
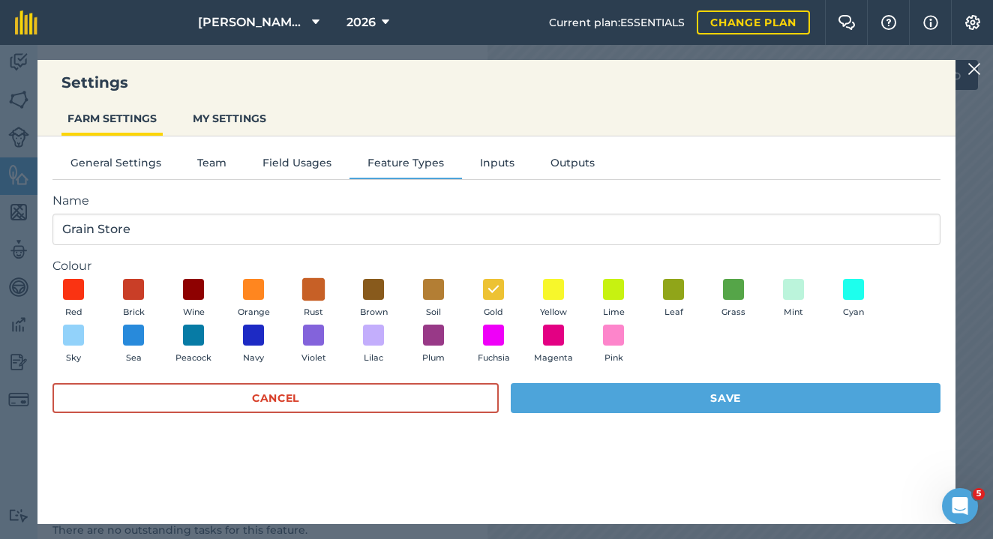
click at [310, 292] on span at bounding box center [313, 288] width 23 height 23
click at [688, 399] on button "Save" at bounding box center [726, 398] width 430 height 30
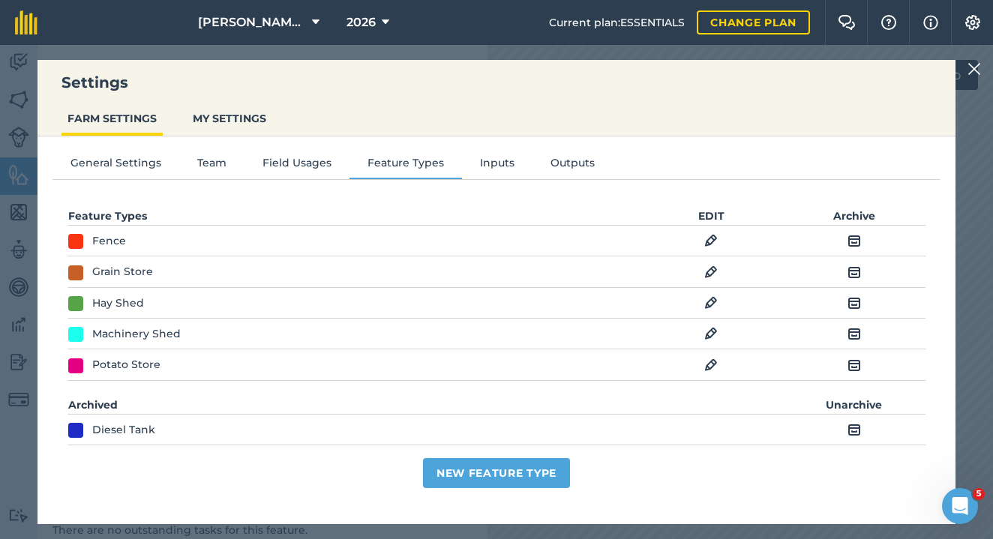
click at [981, 70] on div at bounding box center [976, 69] width 18 height 18
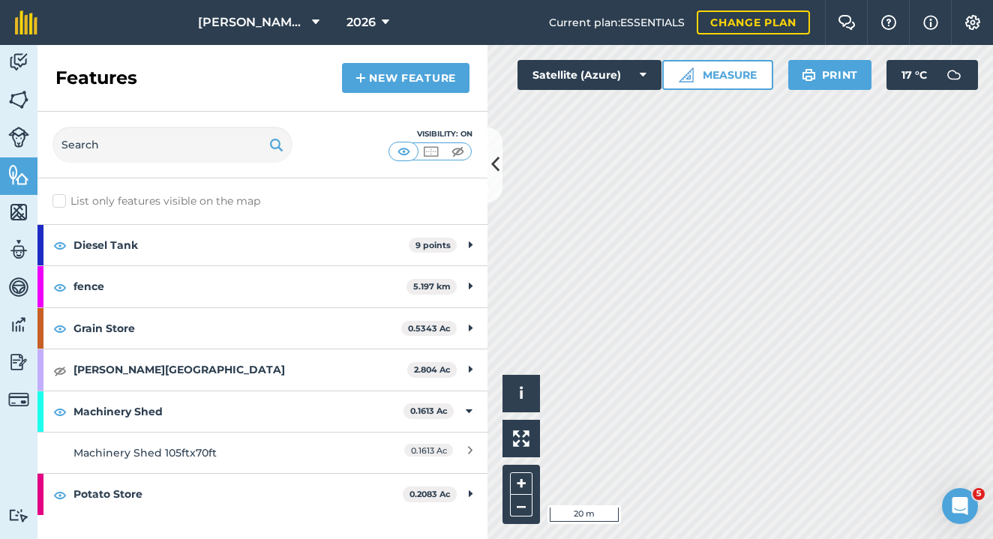
click at [397, 63] on link "New feature" at bounding box center [405, 78] width 127 height 30
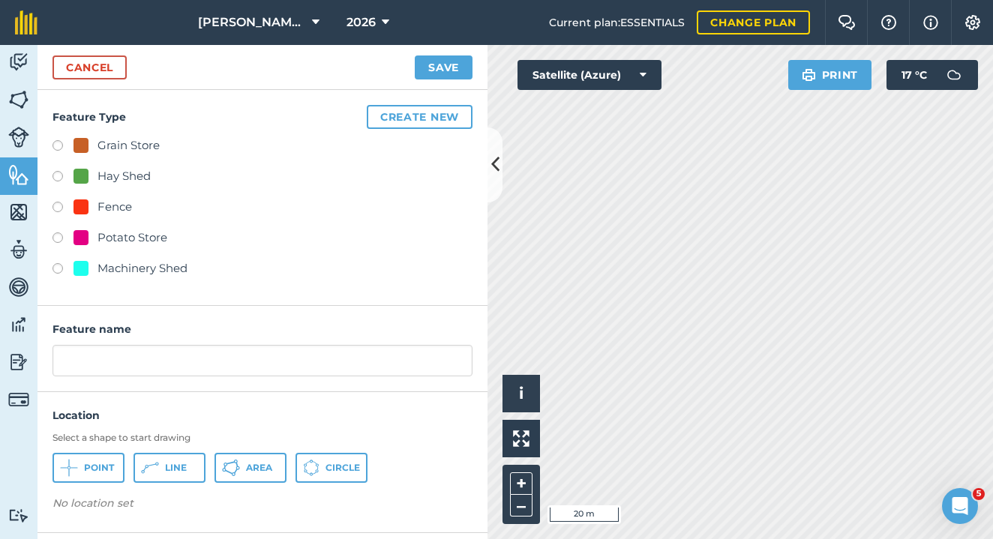
click at [56, 142] on label at bounding box center [62, 147] width 21 height 15
radio input "true"
click at [265, 471] on span "Area" at bounding box center [259, 468] width 26 height 12
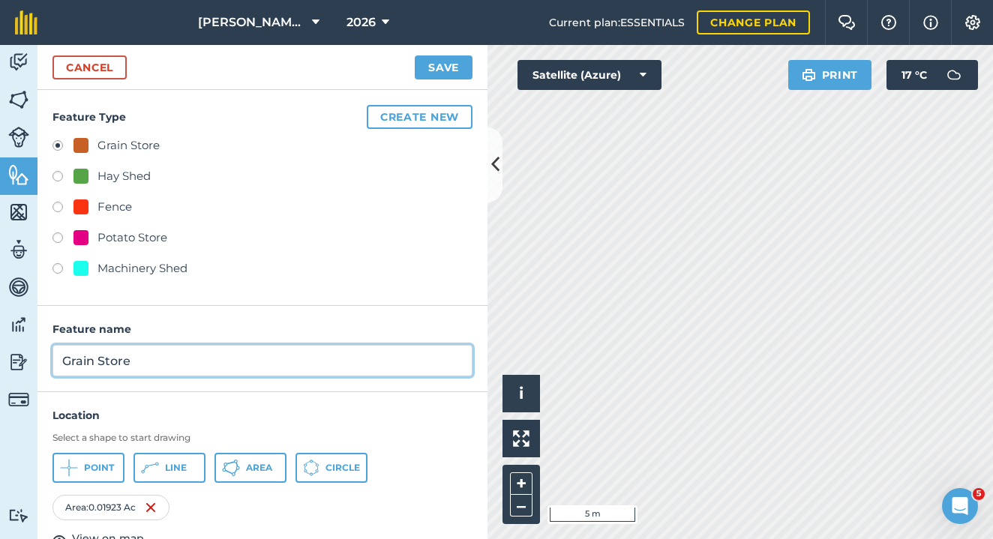
click at [185, 362] on input "Grain Store" at bounding box center [262, 360] width 420 height 31
click at [62, 358] on input "Drying" at bounding box center [262, 360] width 420 height 31
click at [180, 362] on input "Gravity Drying" at bounding box center [262, 360] width 420 height 31
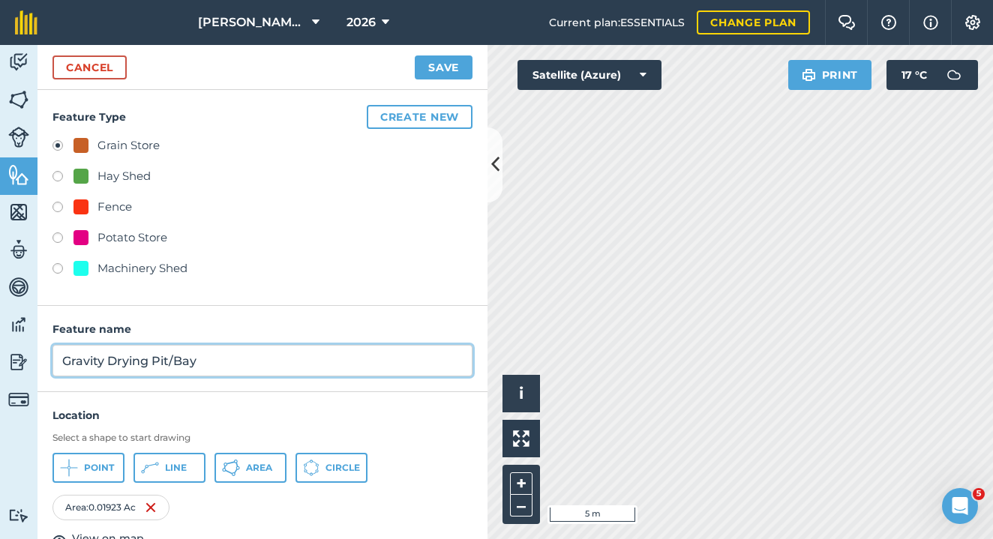
type input "Gravity Drying Pit/Bay"
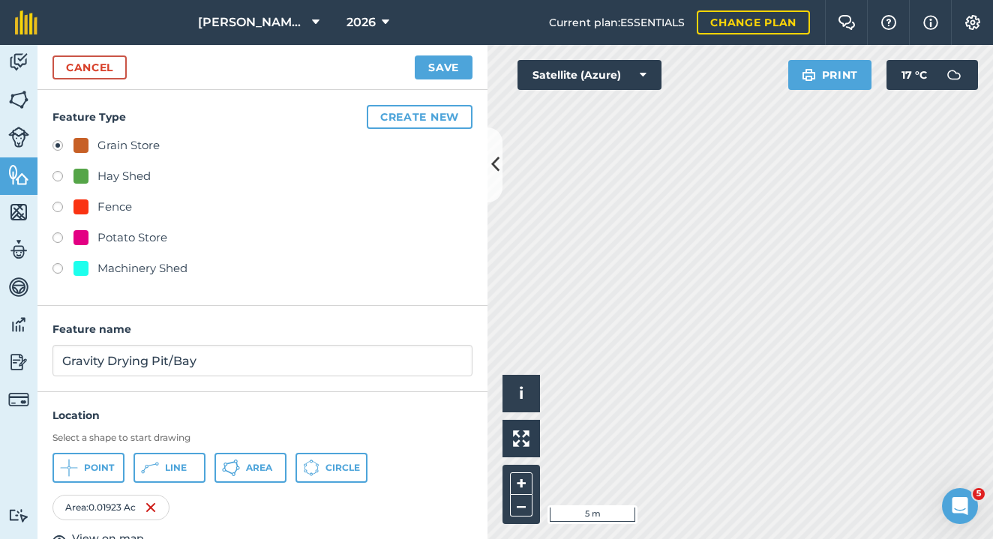
click at [436, 68] on button "Save" at bounding box center [444, 67] width 58 height 24
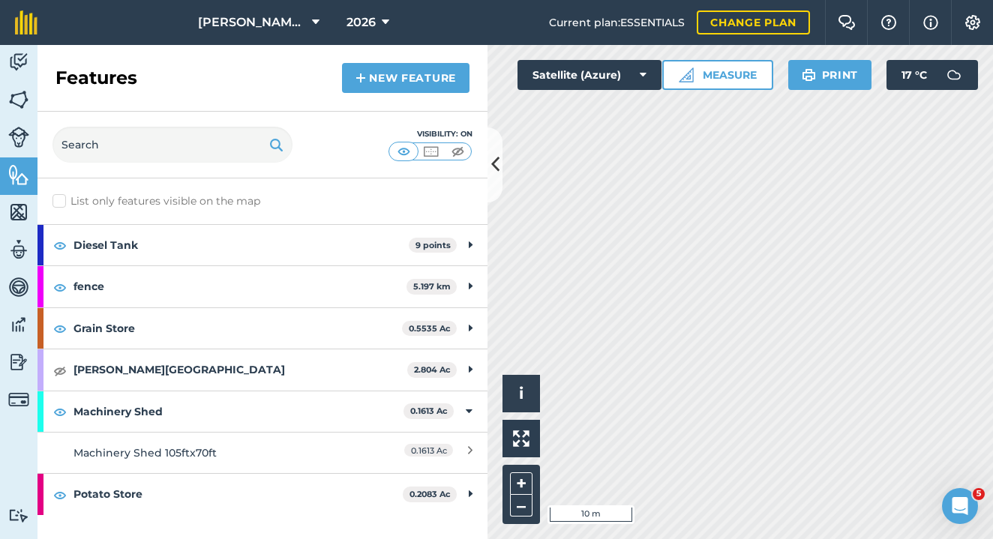
click at [383, 82] on link "New feature" at bounding box center [405, 78] width 127 height 30
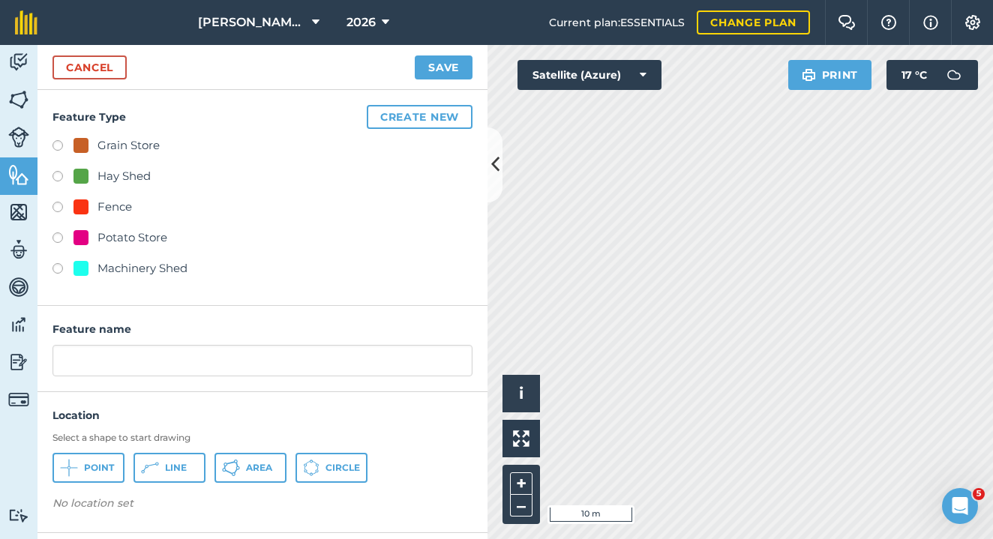
click at [415, 115] on button "Create new" at bounding box center [420, 117] width 106 height 24
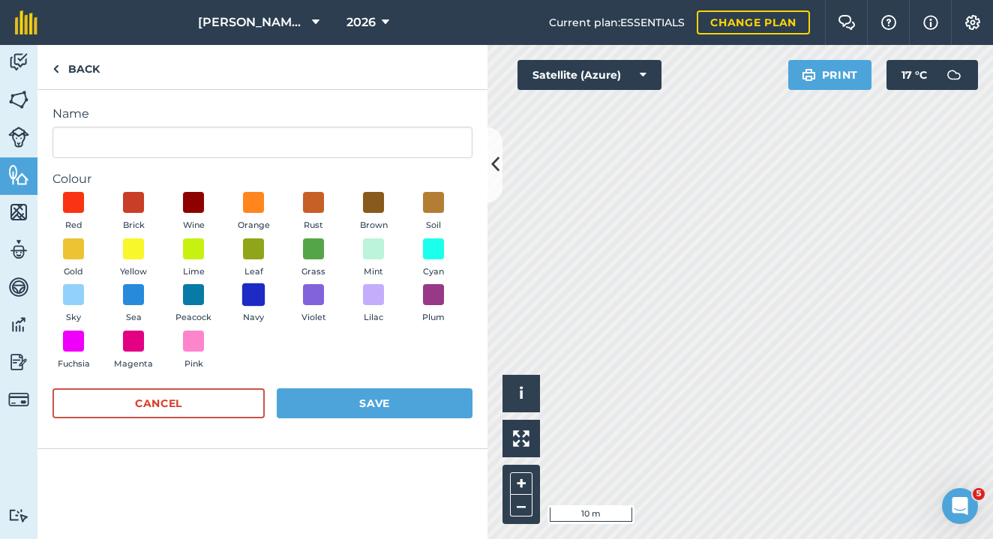
click at [250, 298] on span at bounding box center [253, 294] width 23 height 23
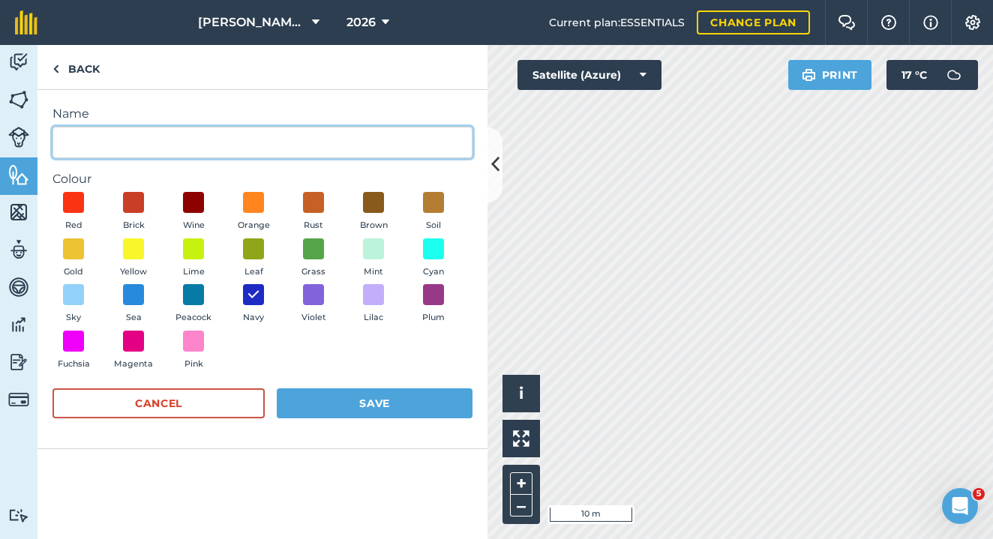
click at [94, 141] on input "Name" at bounding box center [262, 142] width 420 height 31
type input "Spray Store / Fert & Water Tank"
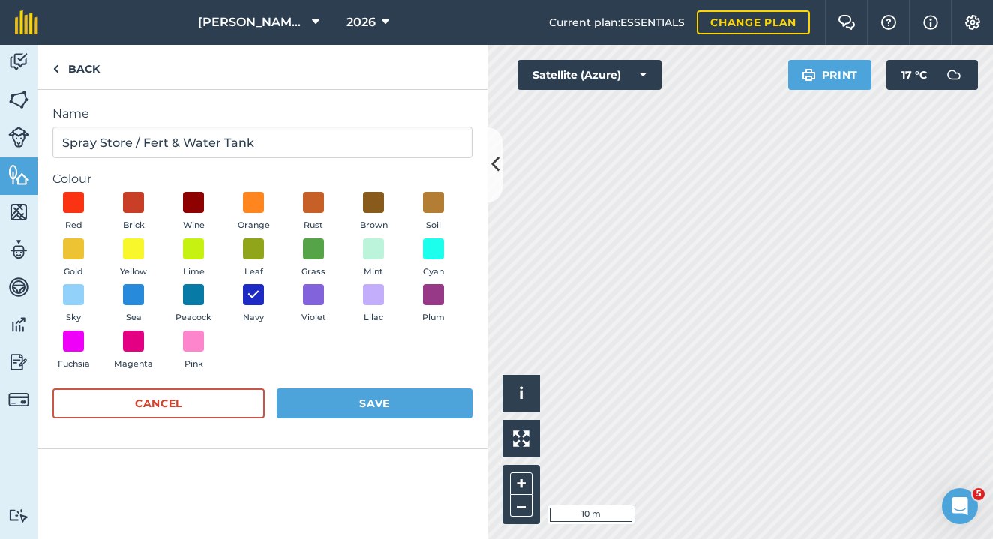
click at [379, 393] on button "Save" at bounding box center [375, 403] width 196 height 30
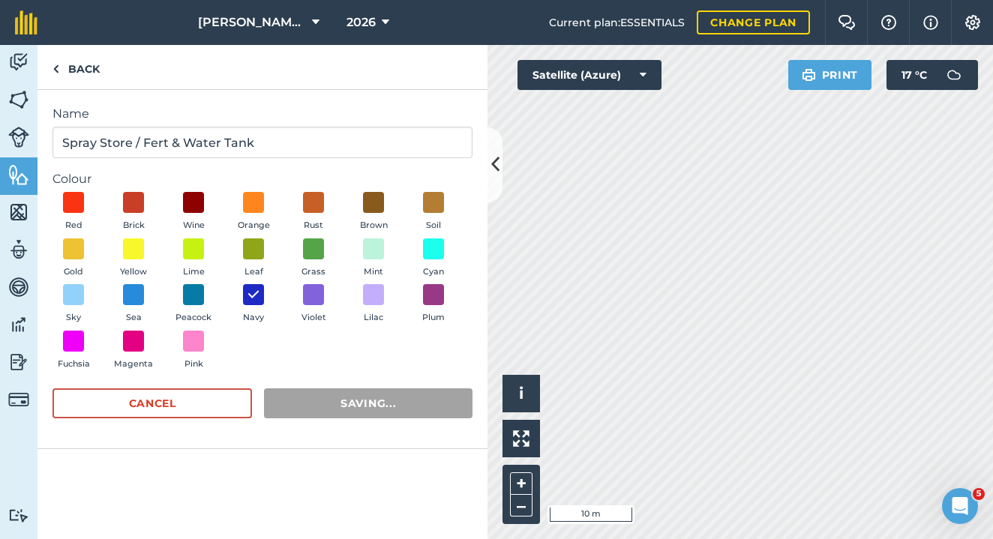
radio input "true"
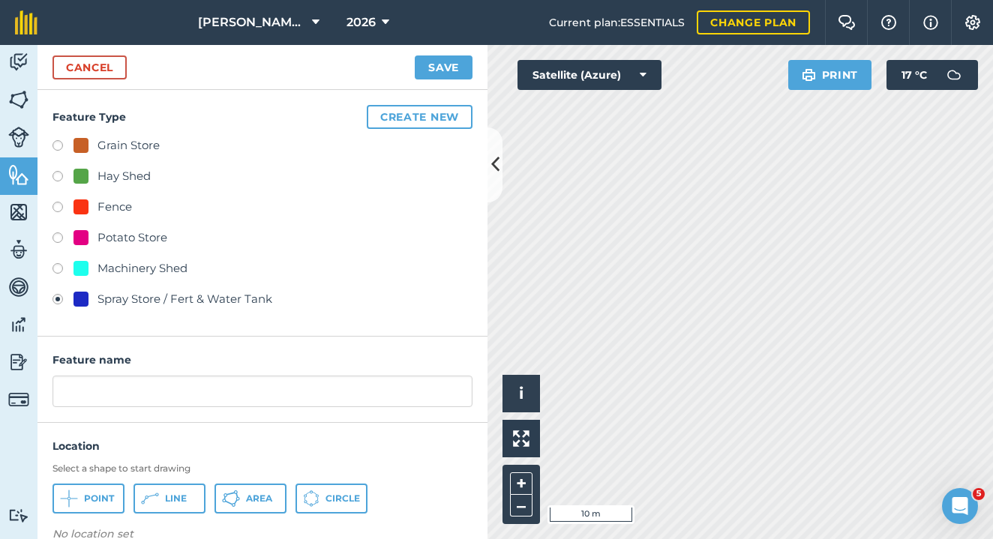
click at [244, 491] on button "Area" at bounding box center [250, 499] width 72 height 30
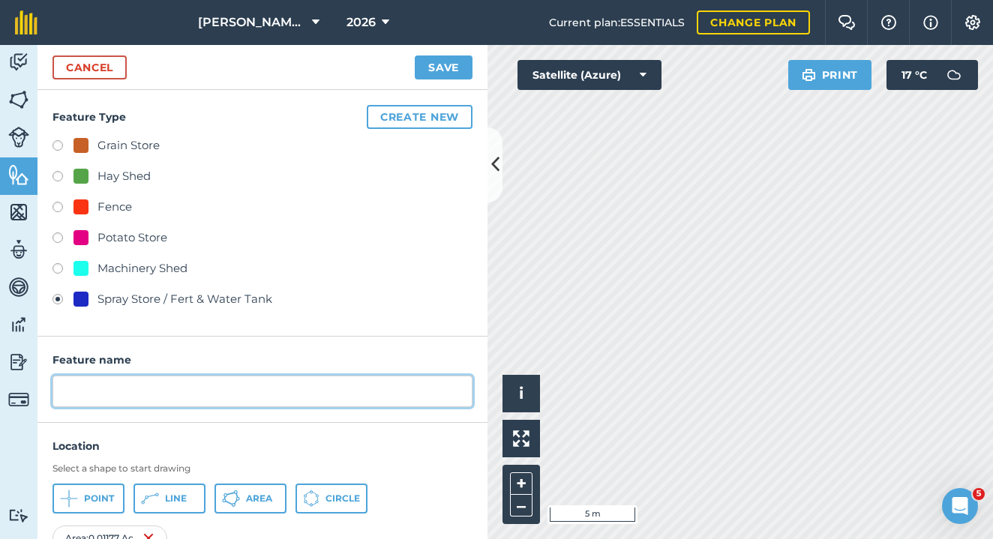
click at [132, 385] on input "text" at bounding box center [262, 391] width 420 height 31
type input "Chem Store/Fert Tanks/Water Tank"
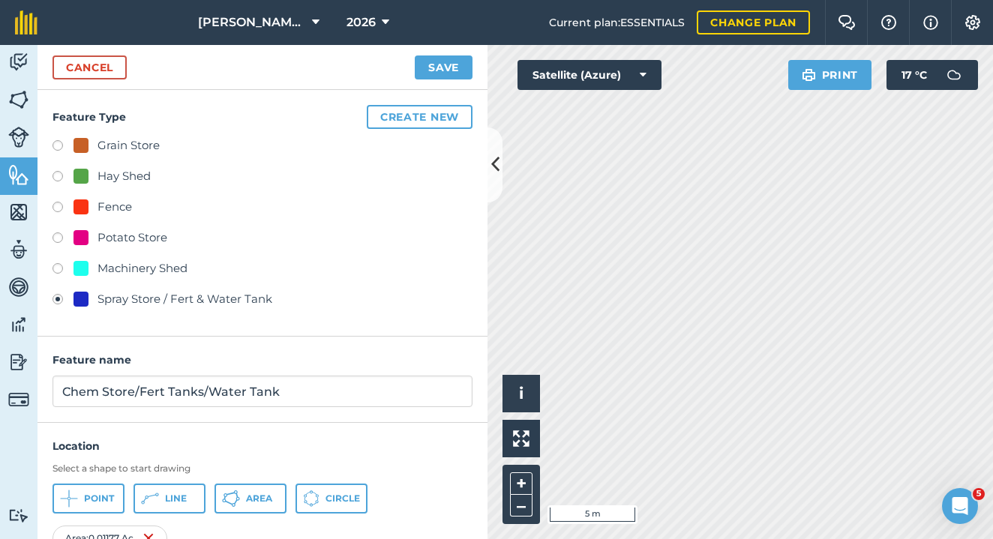
click at [448, 73] on button "Save" at bounding box center [444, 67] width 58 height 24
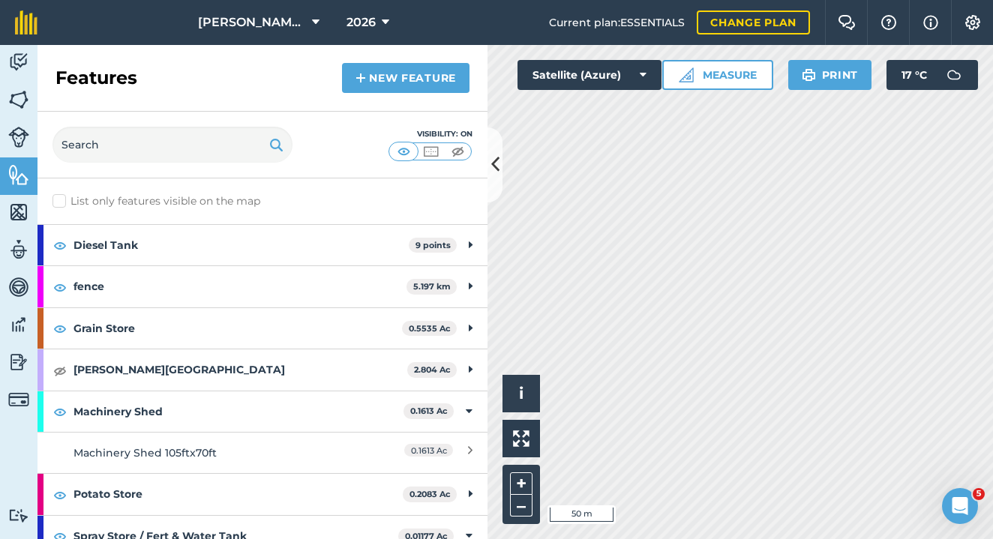
click at [493, 163] on icon at bounding box center [495, 164] width 8 height 26
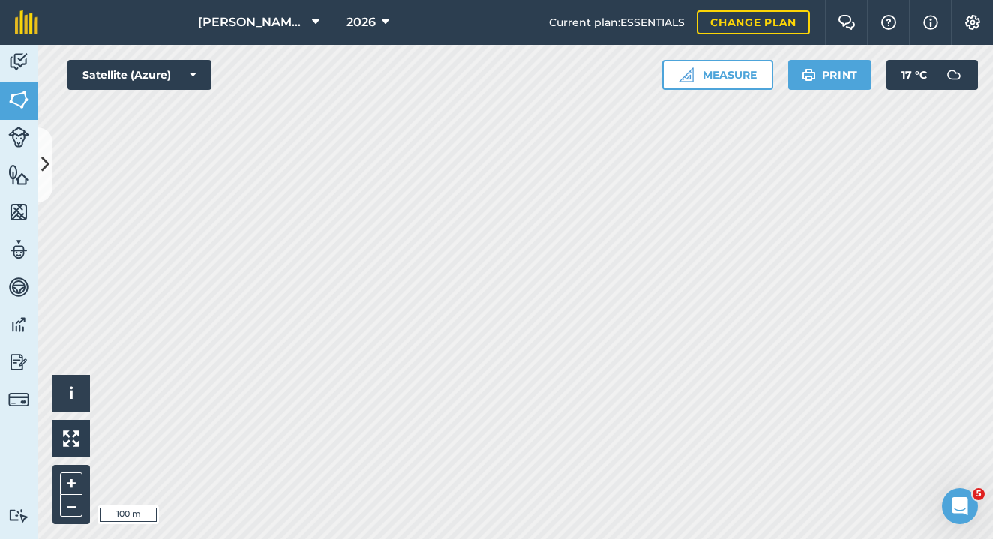
click at [41, 168] on icon at bounding box center [45, 164] width 8 height 26
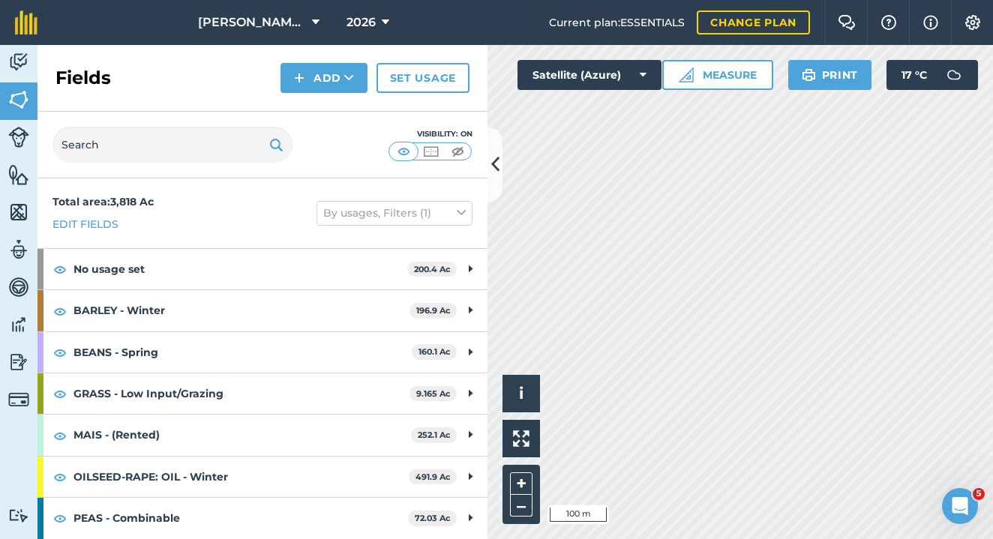
click at [330, 72] on button "Add" at bounding box center [323, 78] width 87 height 30
click at [318, 112] on link "Draw" at bounding box center [324, 111] width 82 height 33
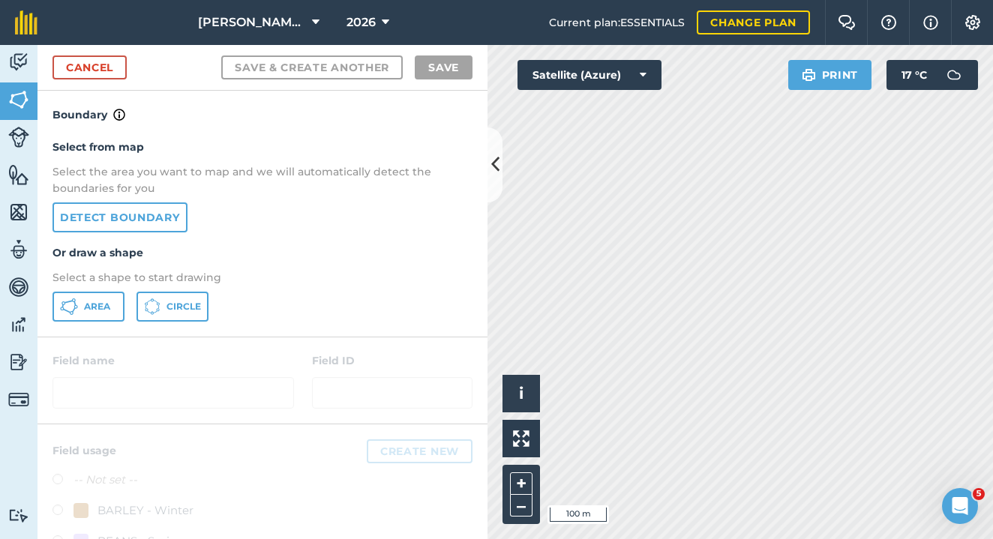
click at [86, 301] on span "Area" at bounding box center [97, 307] width 26 height 12
click at [446, 296] on div "Activity Fields Livestock Features Maps Team Vehicles Data Reporting Billing Tu…" at bounding box center [496, 292] width 993 height 494
click at [849, 82] on div "Click to start drawing i © 2025 TomTom, Microsoft 10 m + – Satellite (Azure) Pr…" at bounding box center [739, 292] width 505 height 494
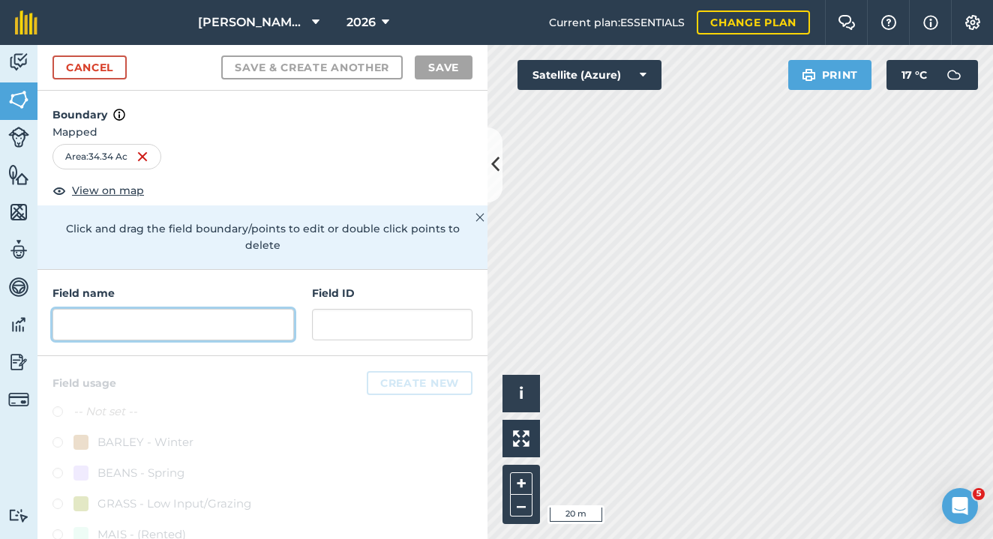
click at [108, 322] on input "text" at bounding box center [172, 324] width 241 height 31
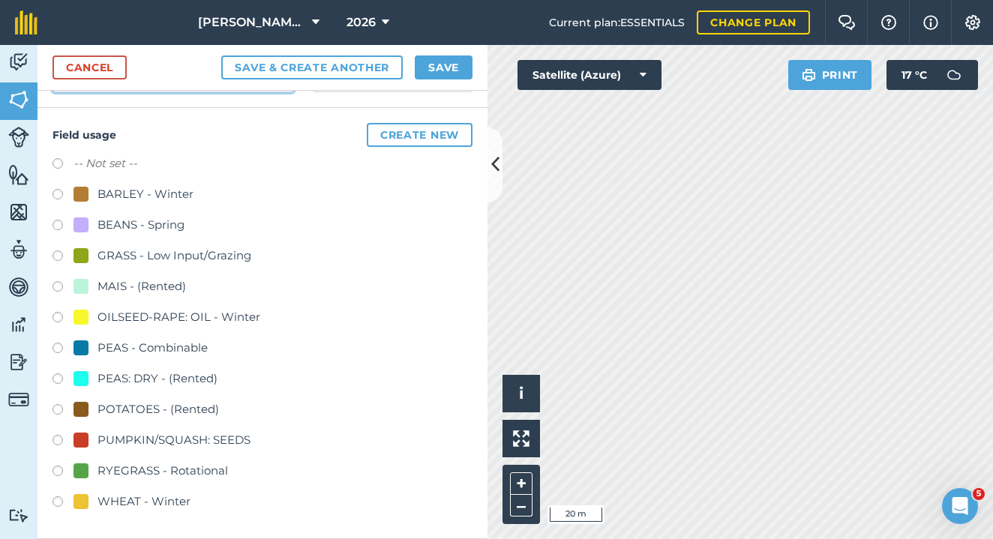
scroll to position [247, 0]
type input "[PERSON_NAME] Thorns"
click at [50, 408] on div "Field usage Create new -- Not set -- BARLEY - Winter BEANS - Spring GRASS - Low…" at bounding box center [262, 324] width 450 height 431
click at [55, 410] on label at bounding box center [62, 412] width 21 height 15
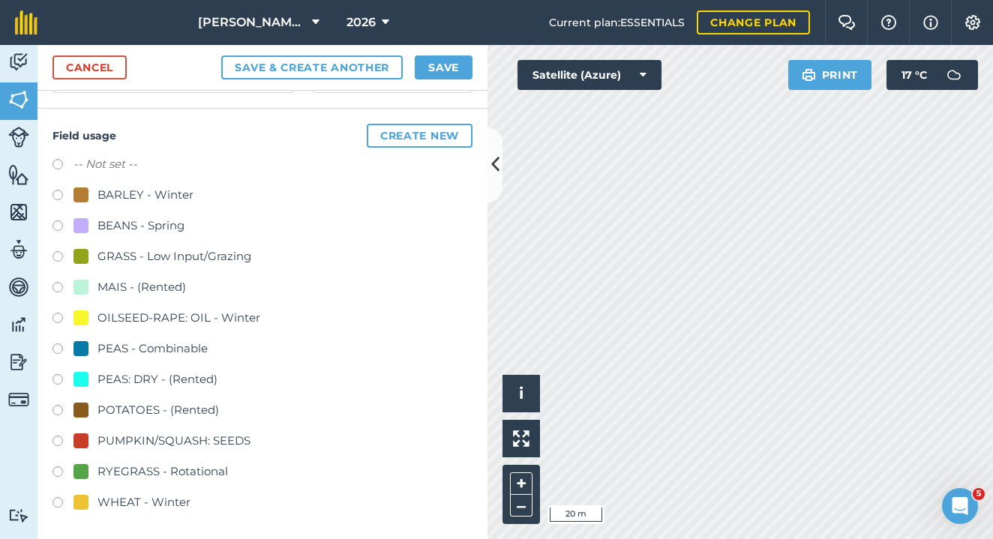
radio input "true"
click at [433, 71] on button "Save" at bounding box center [444, 67] width 58 height 24
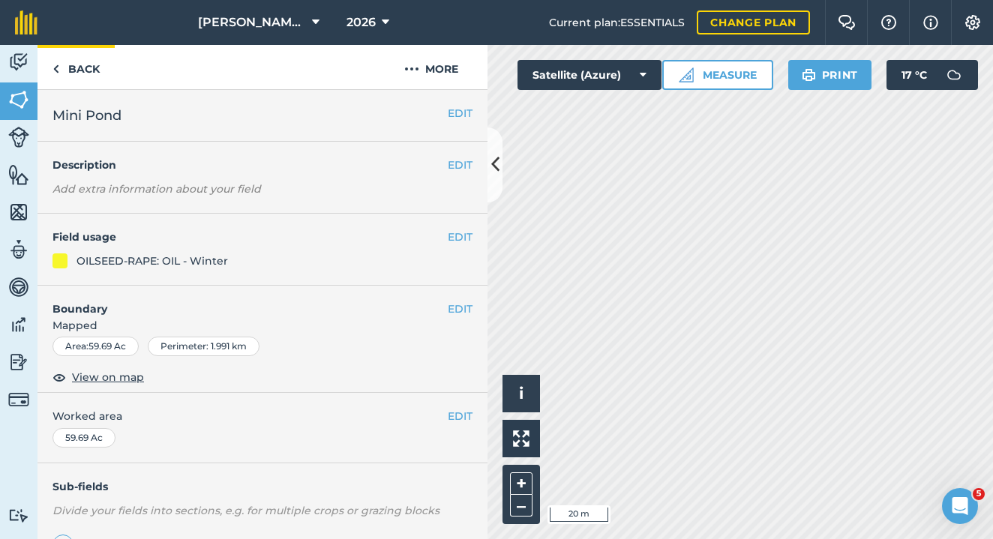
click at [85, 72] on link "Back" at bounding box center [75, 67] width 77 height 44
click at [20, 142] on img at bounding box center [18, 137] width 21 height 21
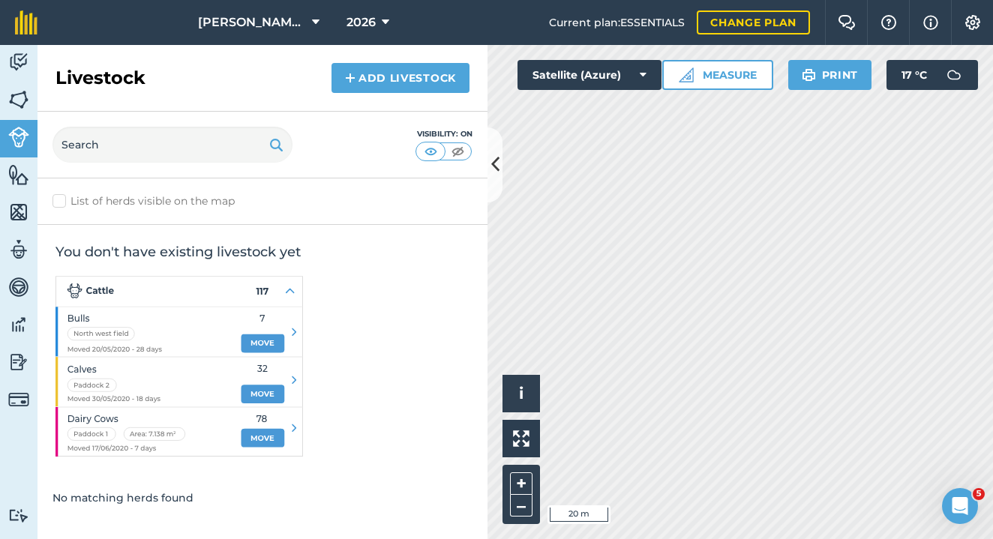
click at [14, 184] on img at bounding box center [18, 174] width 21 height 22
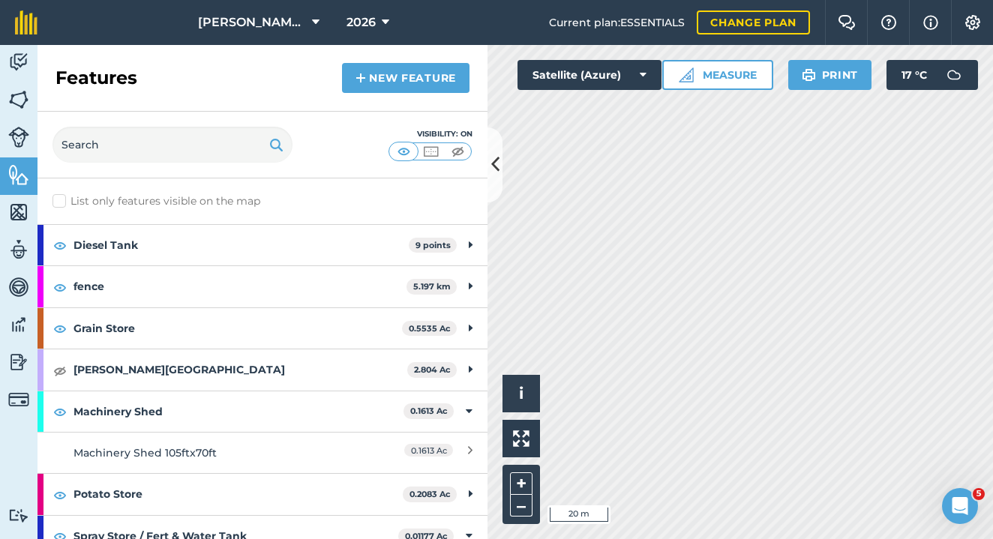
click at [369, 75] on link "New feature" at bounding box center [405, 78] width 127 height 30
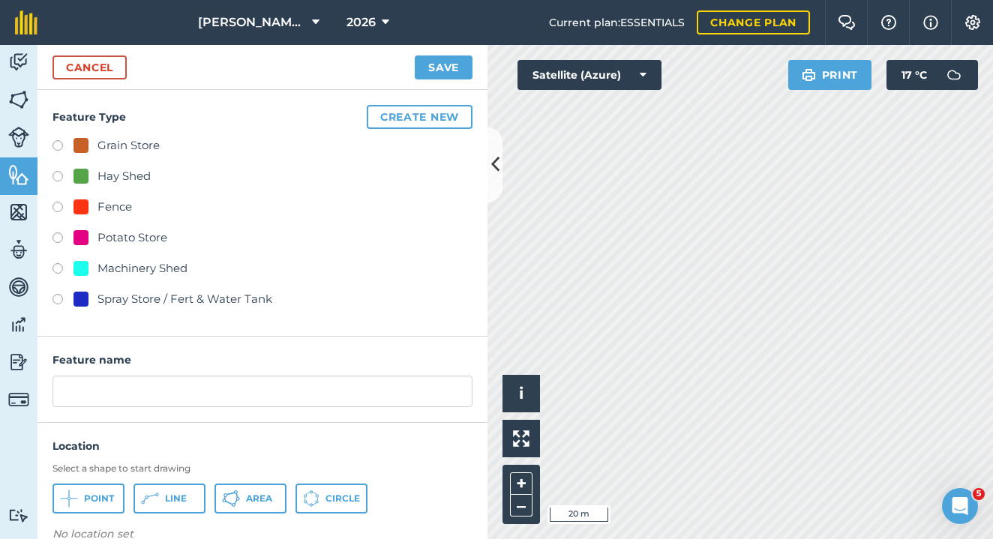
click at [55, 266] on label at bounding box center [62, 270] width 21 height 15
radio input "true"
click at [78, 502] on icon at bounding box center [69, 499] width 18 height 18
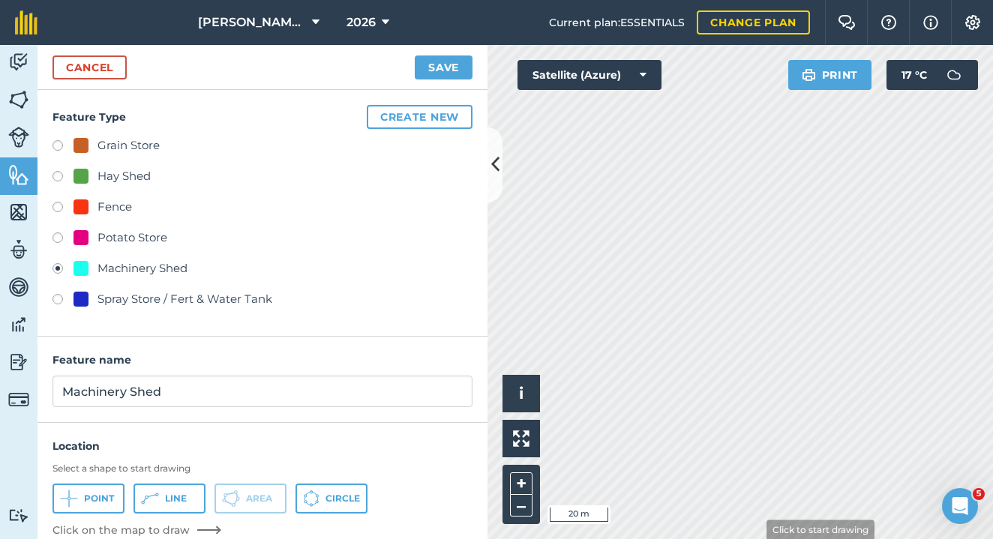
click at [754, 539] on html "[PERSON_NAME] Farm Partnership 2026 Current plan : ESSENTIALS Change plan Farm …" at bounding box center [496, 269] width 993 height 539
click at [889, 79] on div "Click to start drawing i © 2025 TomTom, Microsoft 5 m + – Satellite (Azure) Pri…" at bounding box center [739, 292] width 505 height 494
click at [617, 332] on div "Click to start drawing i © 2025 TomTom, Microsoft 5 m + –" at bounding box center [739, 292] width 505 height 494
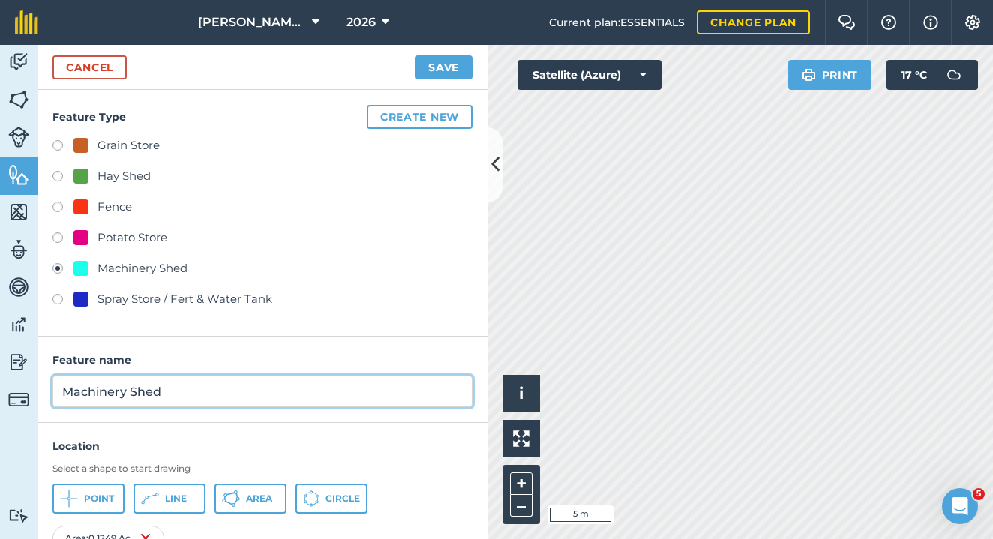
click at [205, 388] on input "Machinery Shed" at bounding box center [262, 391] width 420 height 31
click at [67, 391] on input "Machinery Shed" at bounding box center [262, 391] width 420 height 31
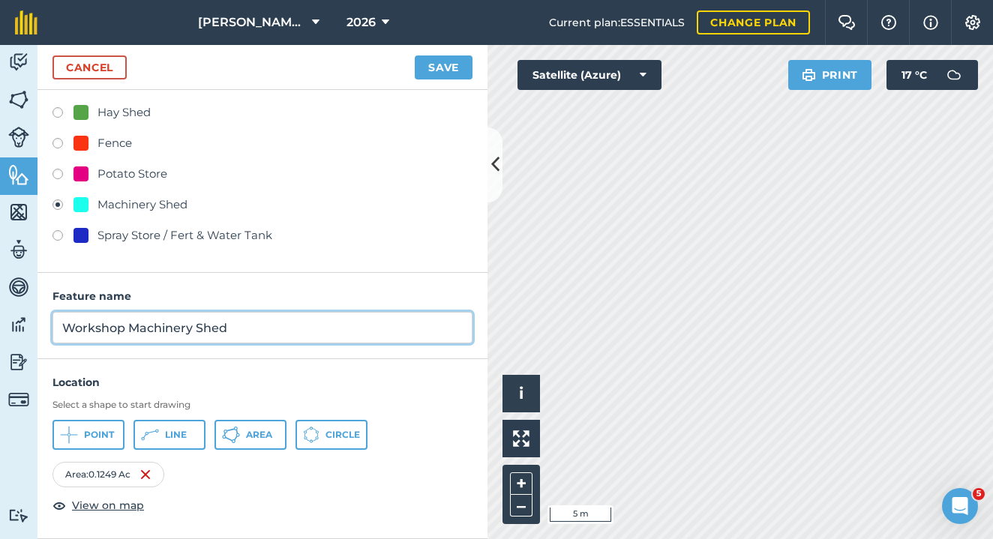
scroll to position [63, 0]
click at [263, 323] on input "Workshop Machinery Shed" at bounding box center [262, 328] width 420 height 31
type input "Workshop Machinery Shed (80ftx60ft)"
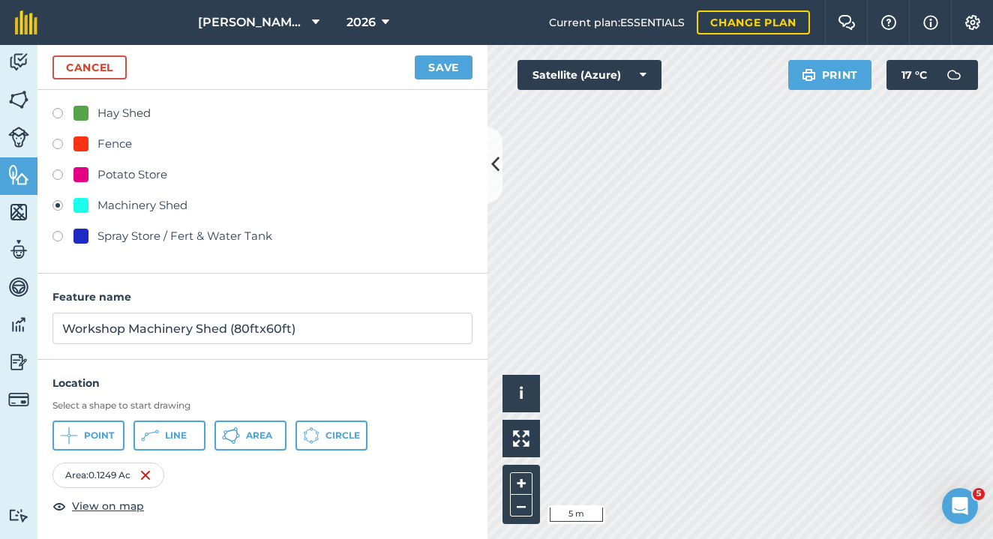
click at [460, 61] on button "Save" at bounding box center [444, 67] width 58 height 24
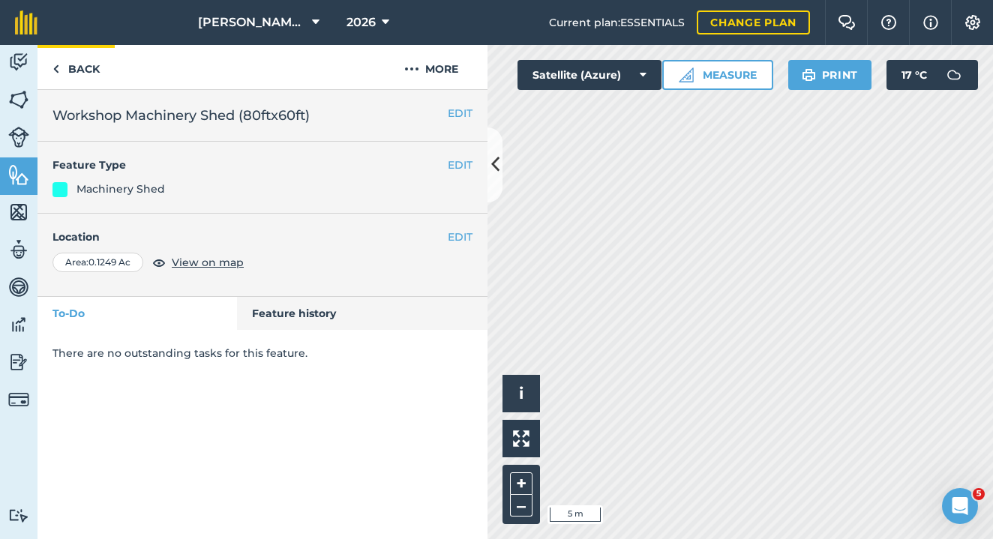
click at [64, 73] on link "Back" at bounding box center [75, 67] width 77 height 44
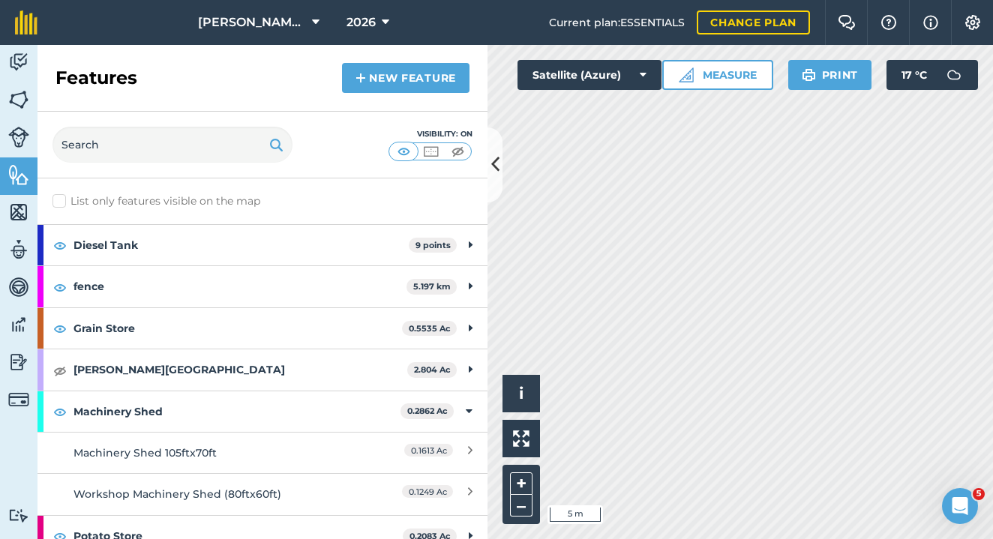
click at [374, 76] on link "New feature" at bounding box center [405, 78] width 127 height 30
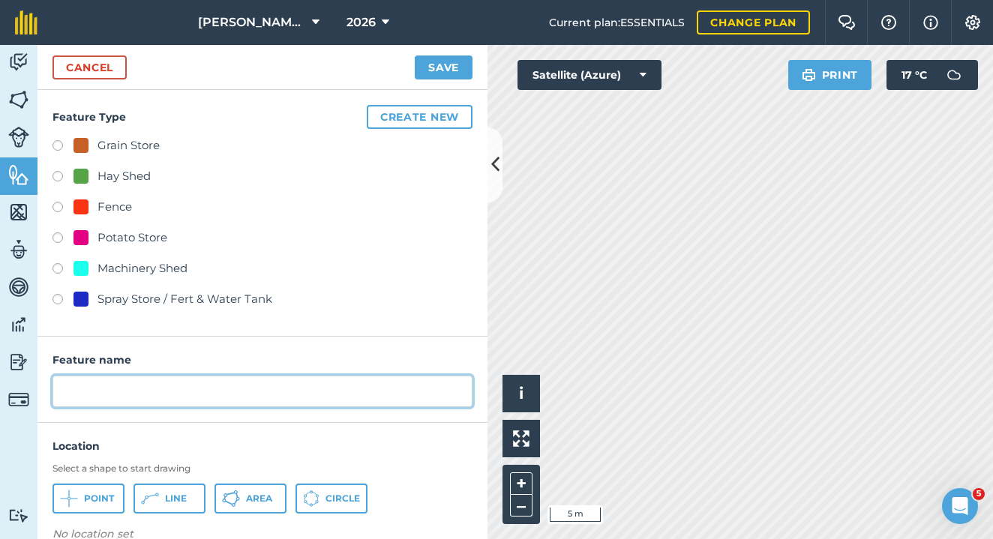
click at [169, 388] on input "text" at bounding box center [262, 391] width 420 height 31
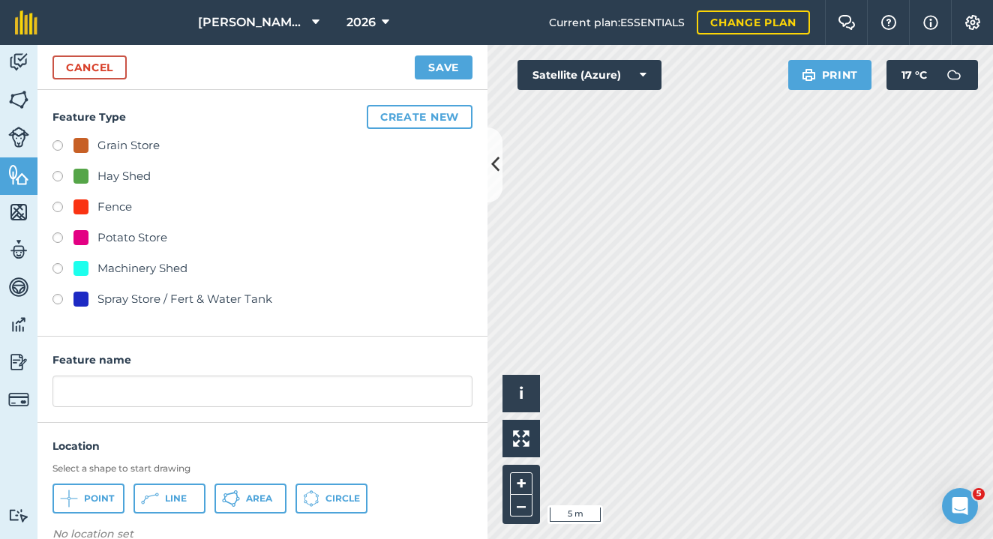
click at [403, 126] on button "Create new" at bounding box center [420, 117] width 106 height 24
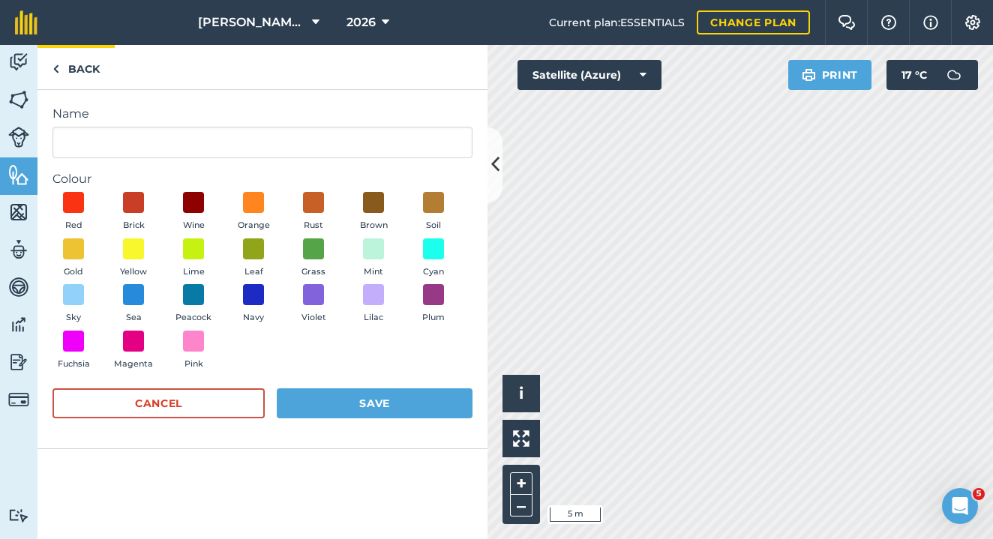
click at [83, 62] on link "Back" at bounding box center [75, 67] width 77 height 44
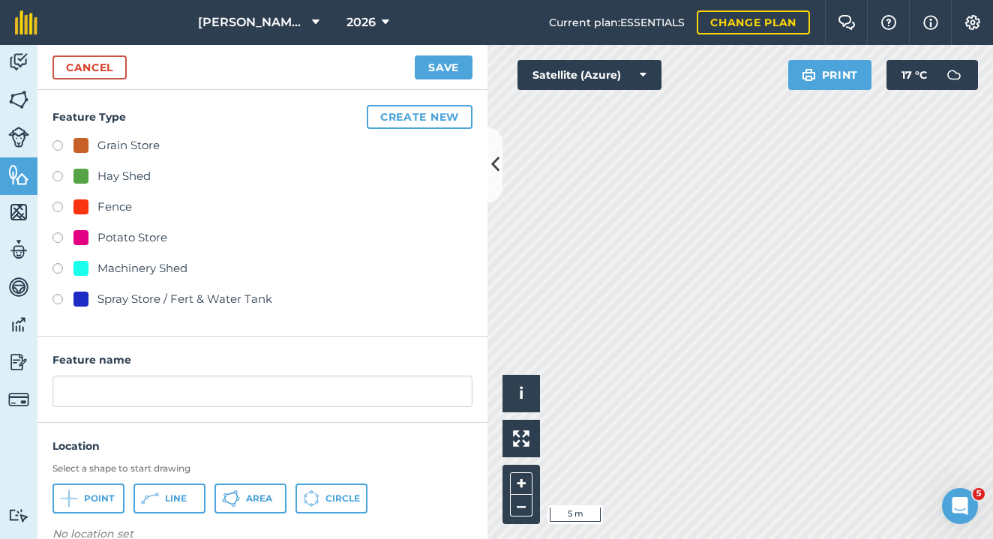
click at [59, 235] on label at bounding box center [62, 239] width 21 height 15
radio input "true"
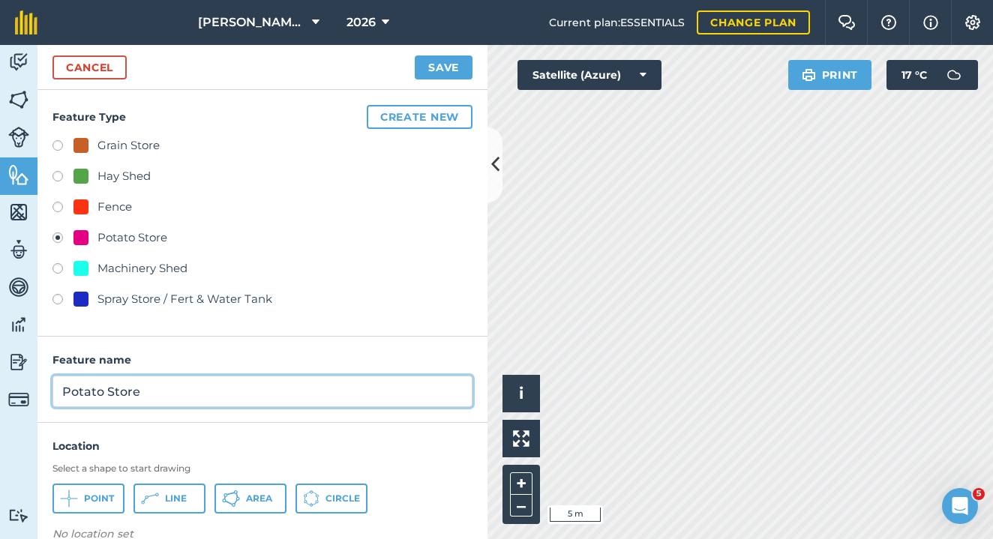
click at [142, 391] on input "Potato Store" at bounding box center [262, 391] width 420 height 31
click at [160, 386] on input "Potato Grading System" at bounding box center [262, 391] width 420 height 31
drag, startPoint x: 240, startPoint y: 385, endPoint x: 352, endPoint y: 382, distance: 112.5
click at [352, 382] on input "Potato Grading & Packhouse System" at bounding box center [262, 391] width 420 height 31
click at [334, 383] on input "Potato Grading & Packhouse System" at bounding box center [262, 391] width 420 height 31
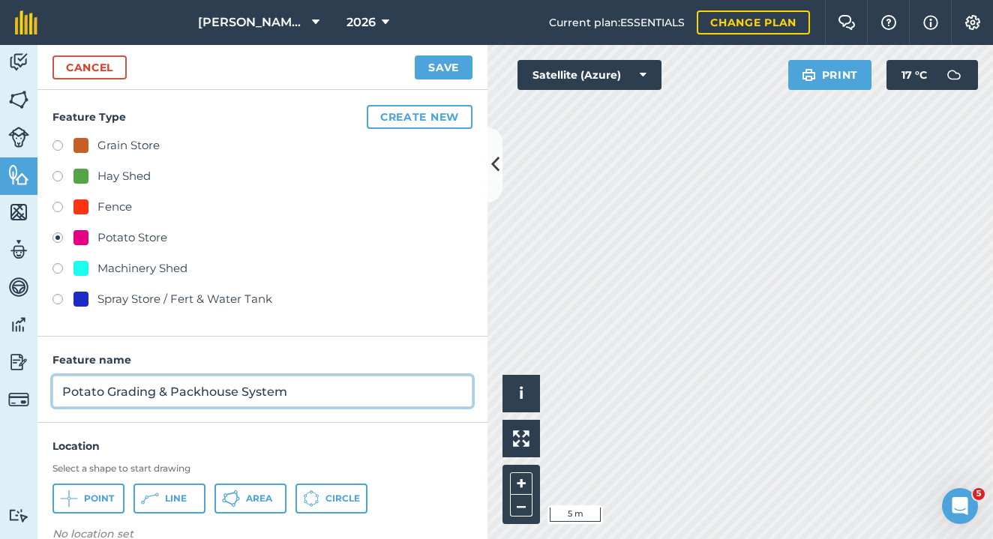
drag, startPoint x: 240, startPoint y: 391, endPoint x: 286, endPoint y: 397, distance: 46.2
click at [286, 397] on input "Potato Grading & Packhouse System" at bounding box center [262, 391] width 420 height 31
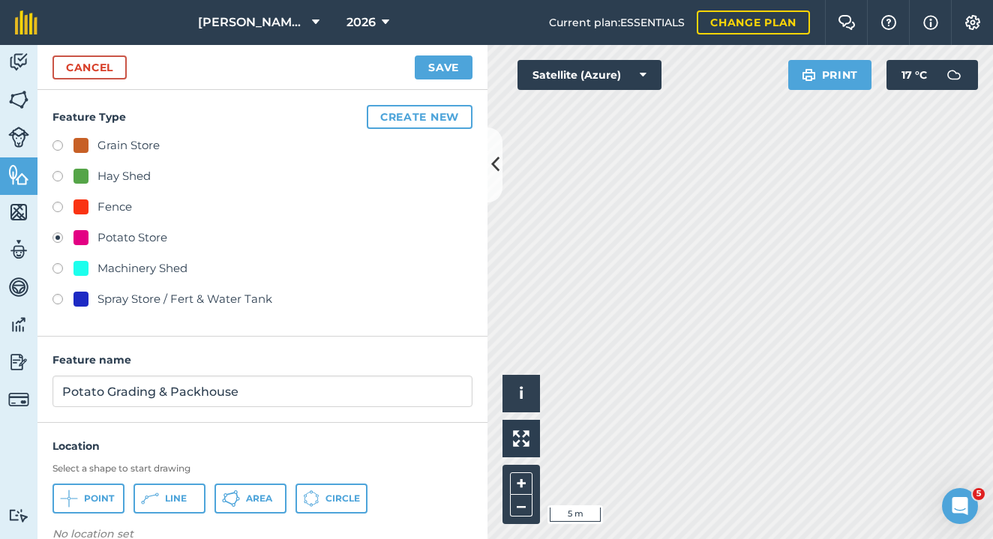
click at [247, 499] on span "Area" at bounding box center [259, 499] width 26 height 12
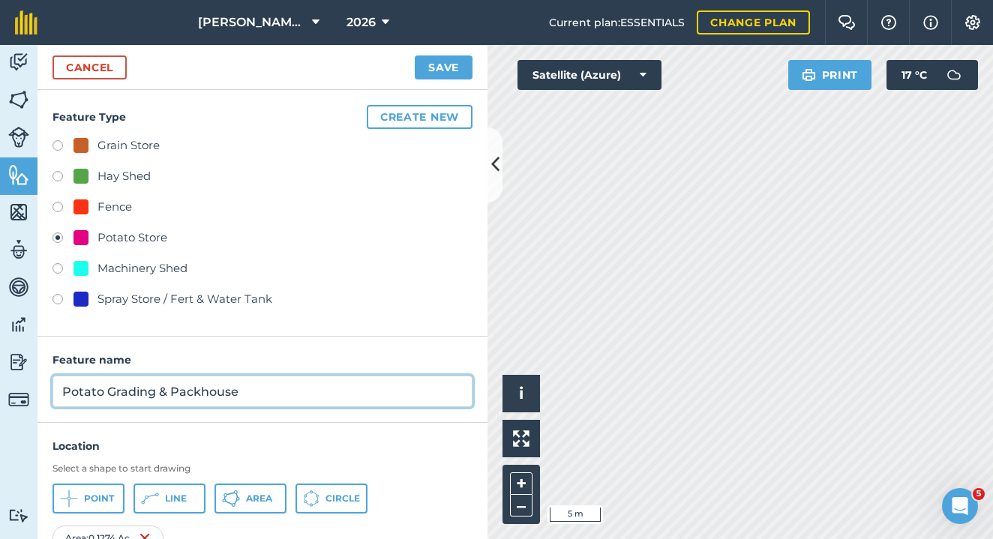
click at [277, 391] on input "Potato Grading & Packhouse" at bounding box center [262, 391] width 420 height 31
type input "Potato Grading & Packhouse (90ftx60ft)"
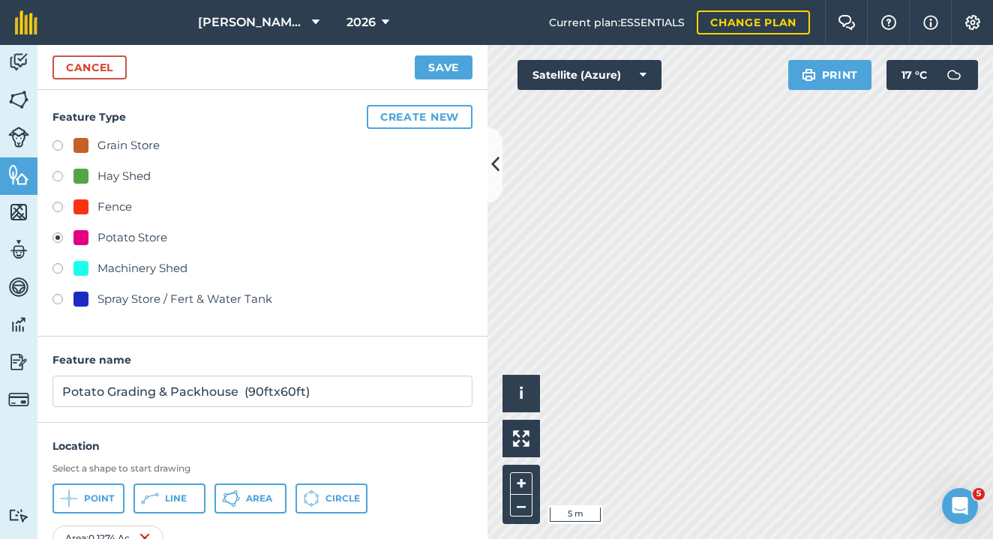
click at [448, 68] on button "Save" at bounding box center [444, 67] width 58 height 24
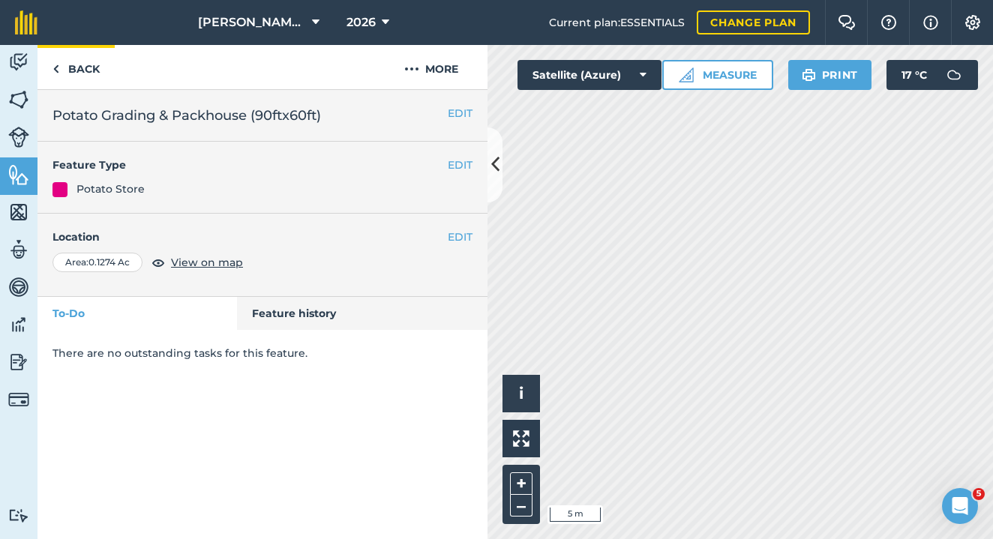
click at [56, 60] on img at bounding box center [55, 69] width 7 height 18
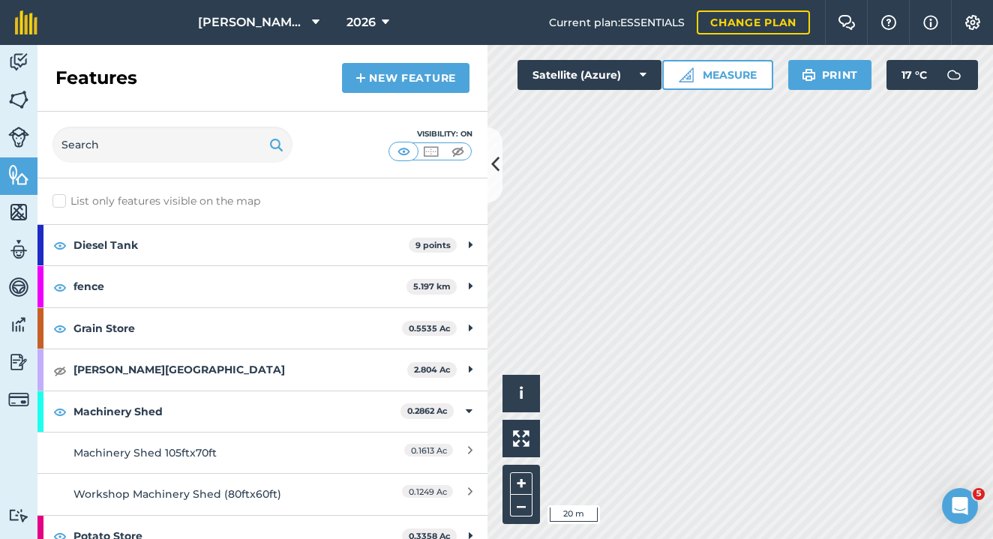
click at [481, 155] on div "Visibility: On" at bounding box center [262, 145] width 450 height 67
click at [487, 159] on div "Visibility: On" at bounding box center [262, 145] width 450 height 67
click at [493, 159] on icon at bounding box center [495, 164] width 8 height 26
